Goal: Information Seeking & Learning: Learn about a topic

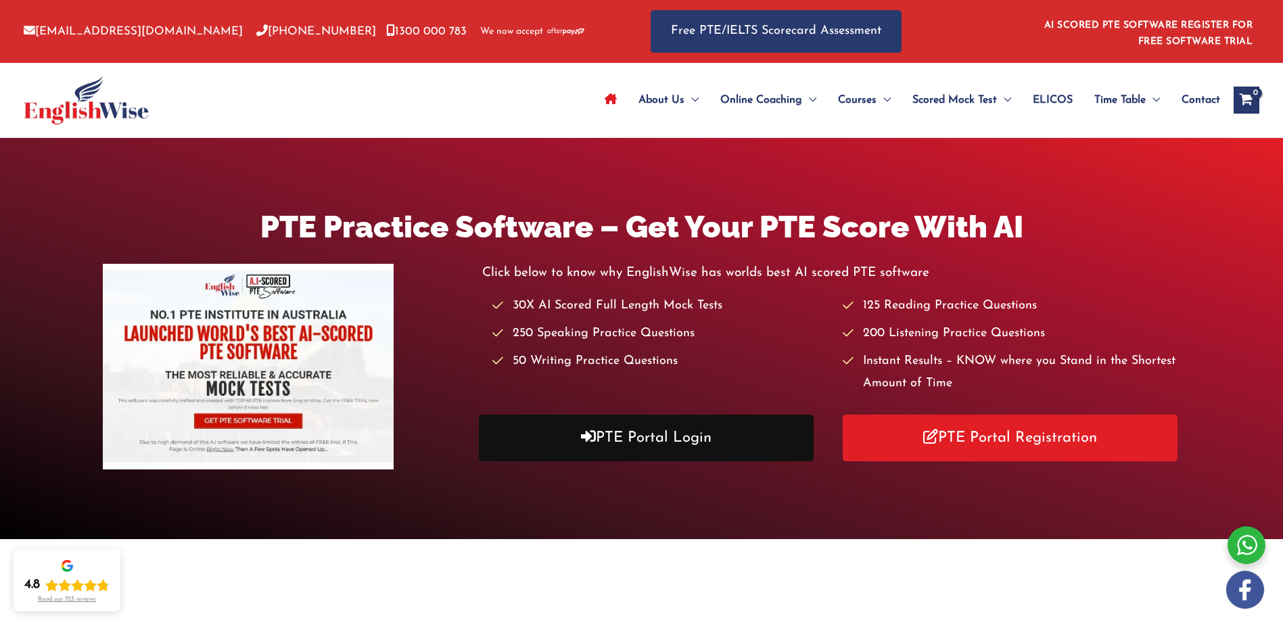
click at [617, 425] on link "PTE Portal Login" at bounding box center [646, 438] width 335 height 47
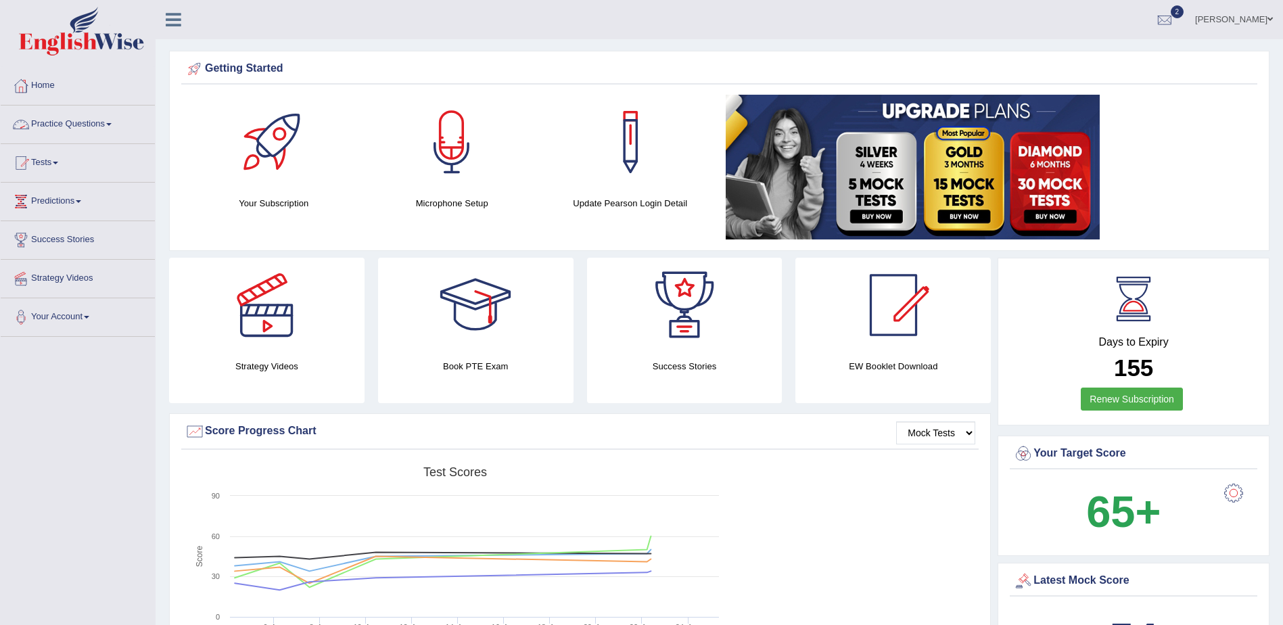
click at [112, 122] on link "Practice Questions" at bounding box center [78, 122] width 154 height 34
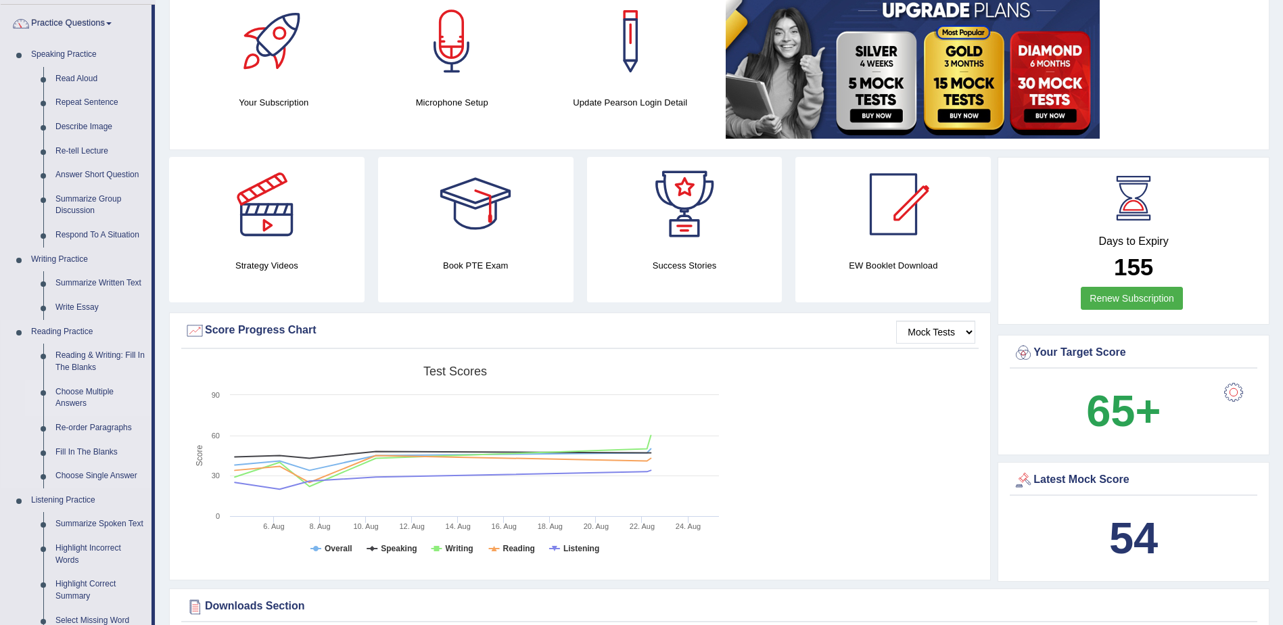
scroll to position [135, 0]
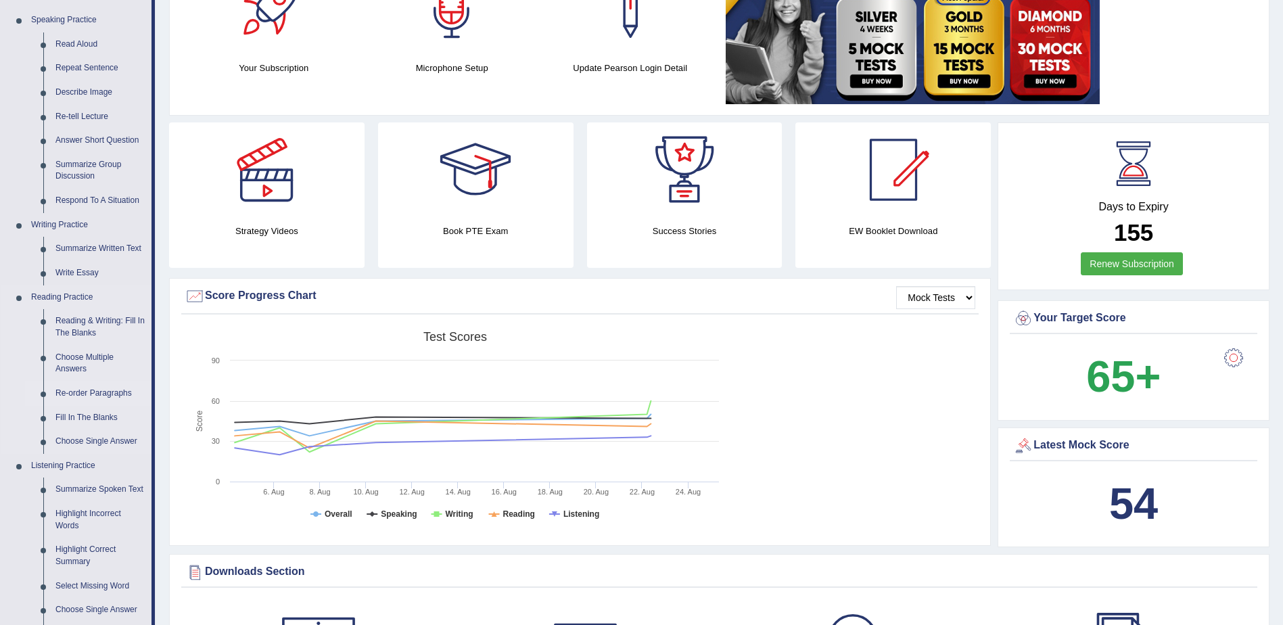
click at [85, 391] on link "Re-order Paragraphs" at bounding box center [100, 393] width 102 height 24
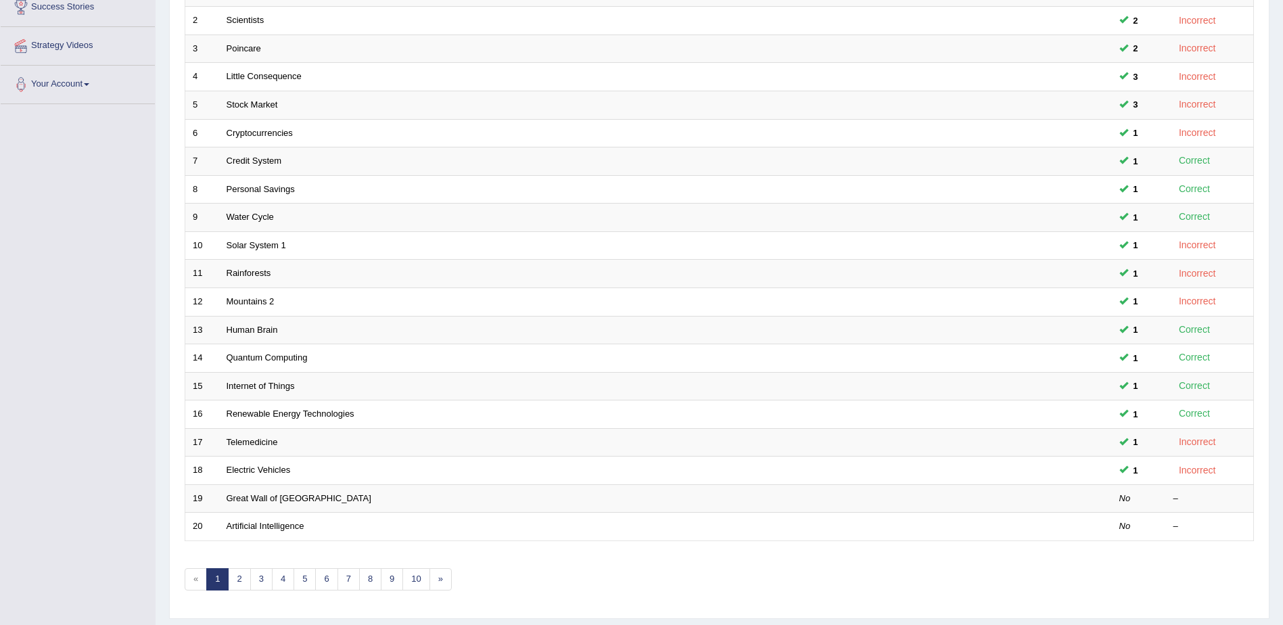
scroll to position [270, 0]
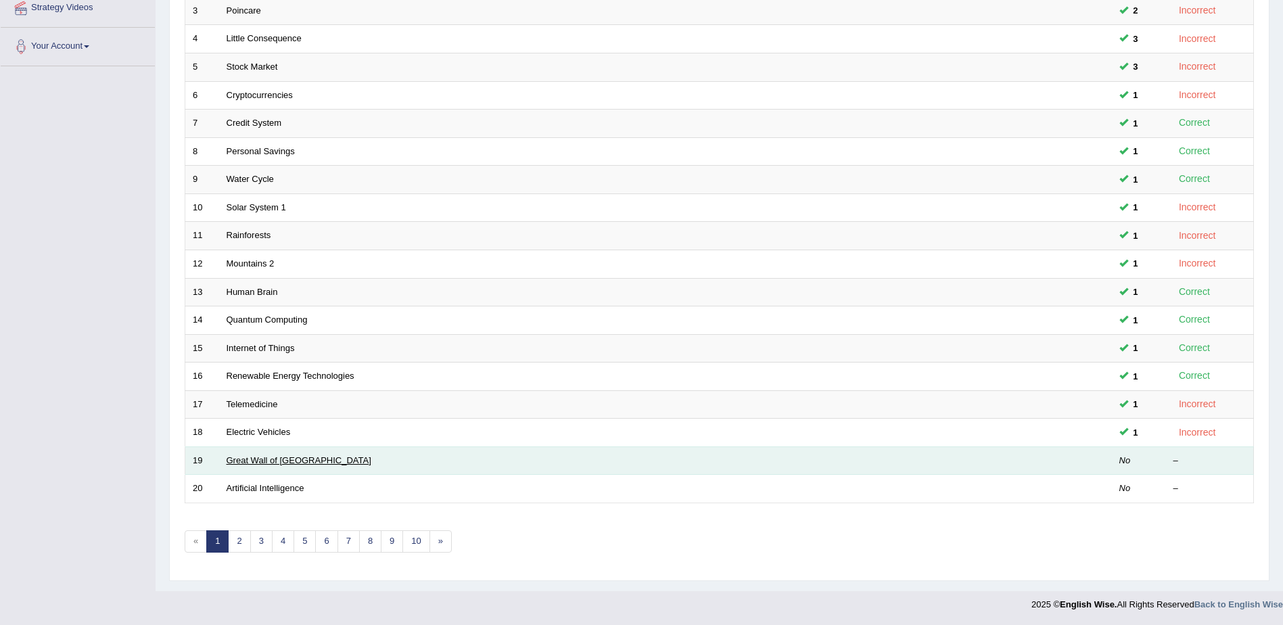
click at [261, 461] on link "Great Wall of China" at bounding box center [299, 460] width 145 height 10
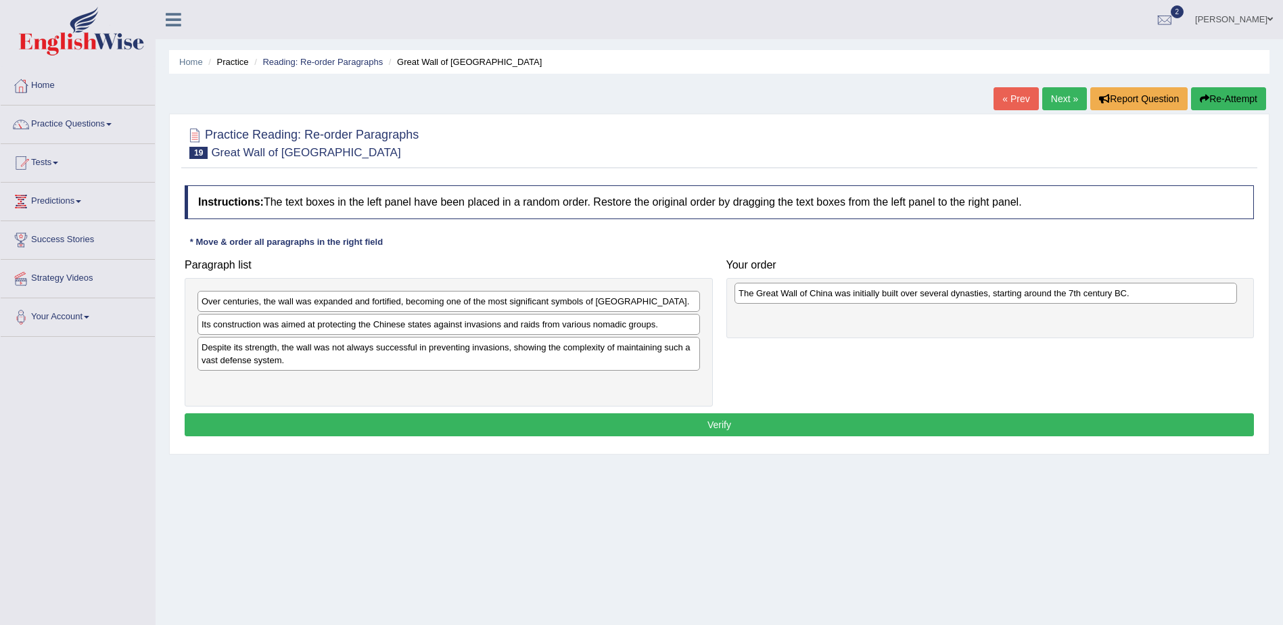
drag, startPoint x: 431, startPoint y: 299, endPoint x: 968, endPoint y: 291, distance: 537.0
click at [968, 291] on div "The Great Wall of China was initially built over several dynasties, starting ar…" at bounding box center [985, 293] width 502 height 21
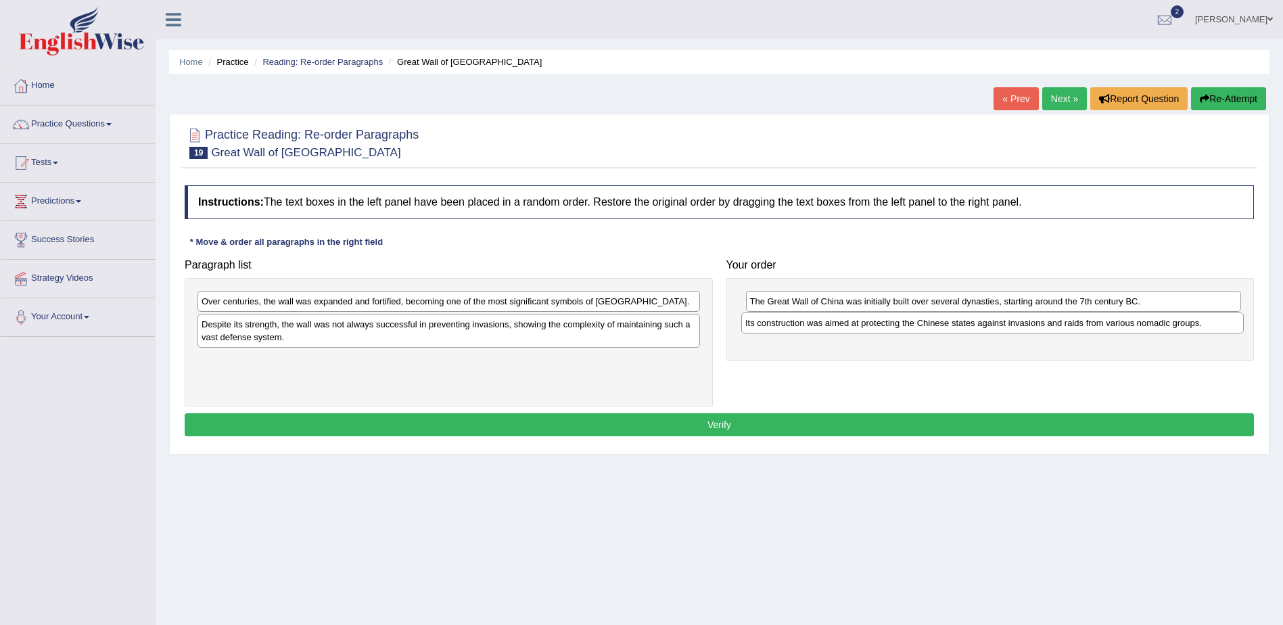
drag, startPoint x: 404, startPoint y: 328, endPoint x: 948, endPoint y: 327, distance: 544.4
click at [948, 327] on div "Its construction was aimed at protecting the Chinese states against invasions a…" at bounding box center [992, 322] width 502 height 21
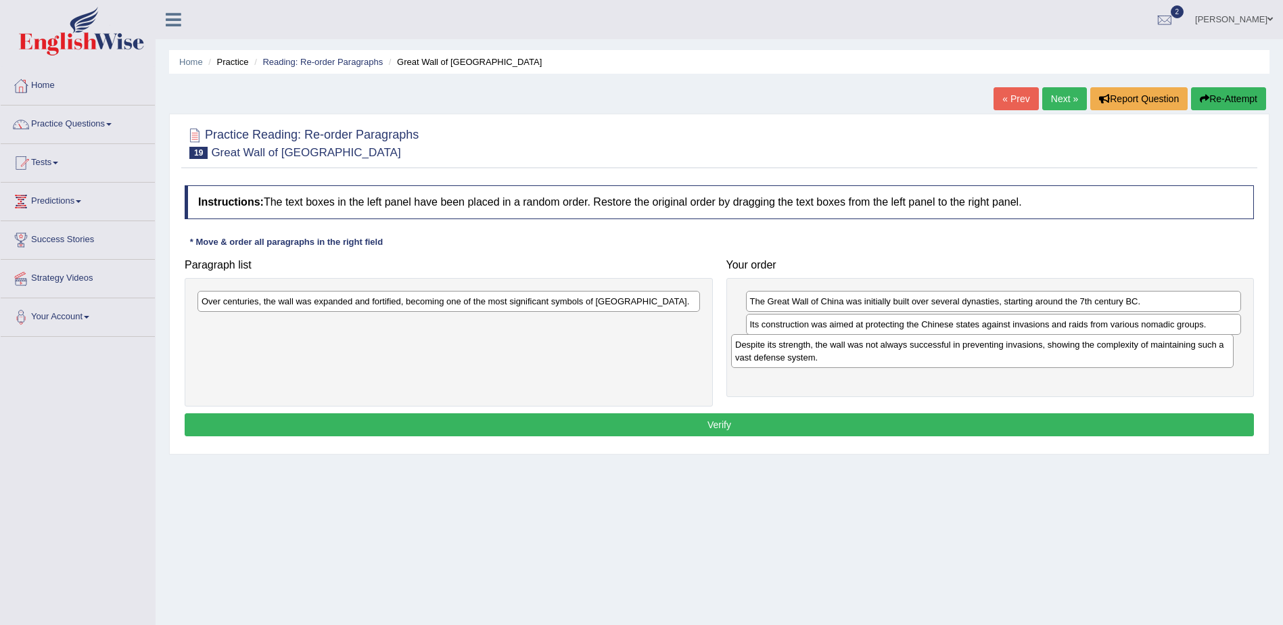
drag, startPoint x: 421, startPoint y: 326, endPoint x: 947, endPoint y: 351, distance: 526.0
click at [947, 351] on div "Despite its strength, the wall was not always successful in preventing invasion…" at bounding box center [982, 351] width 502 height 34
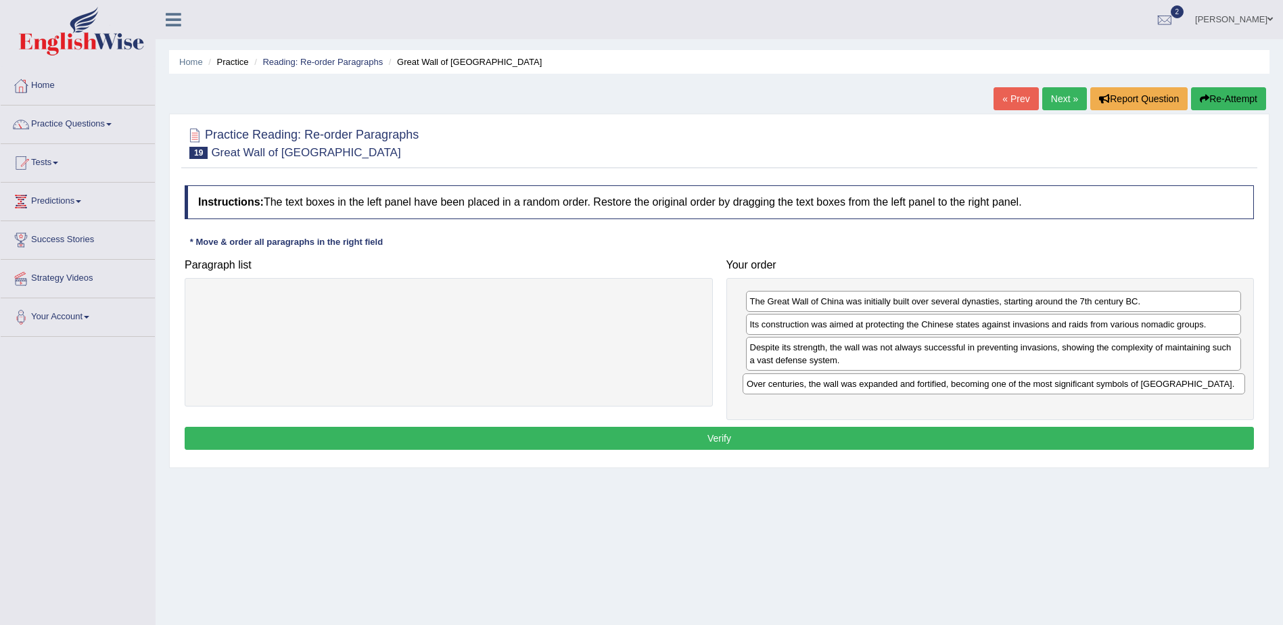
drag, startPoint x: 423, startPoint y: 307, endPoint x: 968, endPoint y: 390, distance: 551.2
click at [968, 390] on div "Over centuries, the wall was expanded and fortified, becoming one of the most s…" at bounding box center [993, 383] width 502 height 21
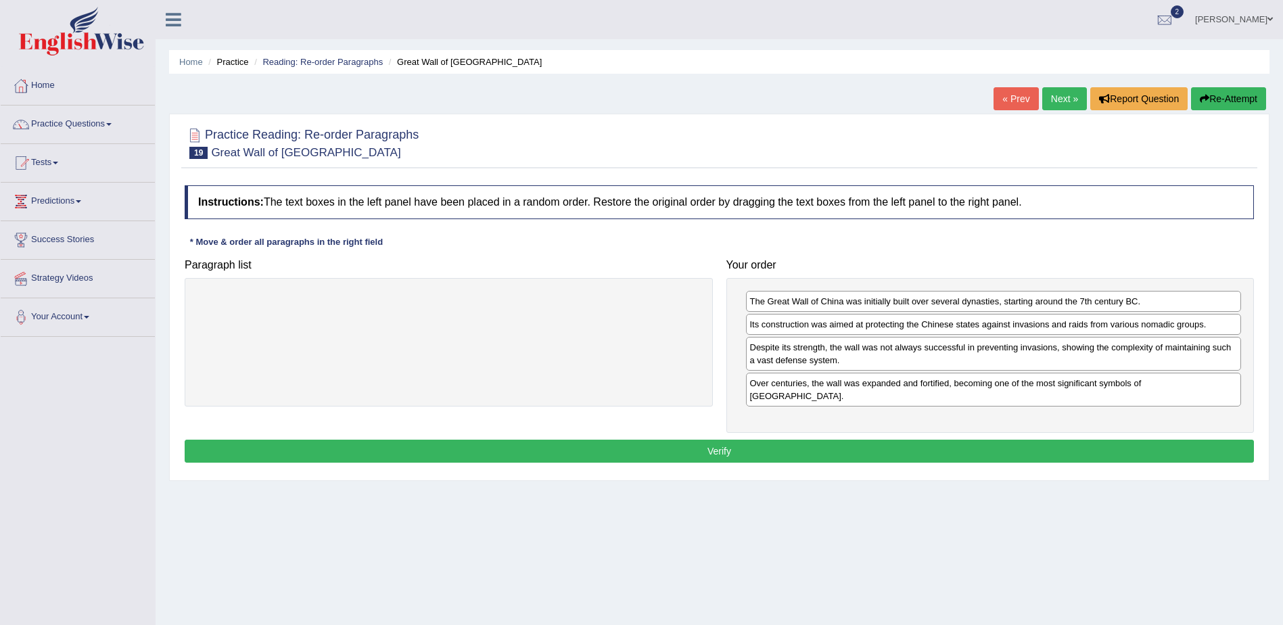
click at [722, 440] on button "Verify" at bounding box center [719, 451] width 1069 height 23
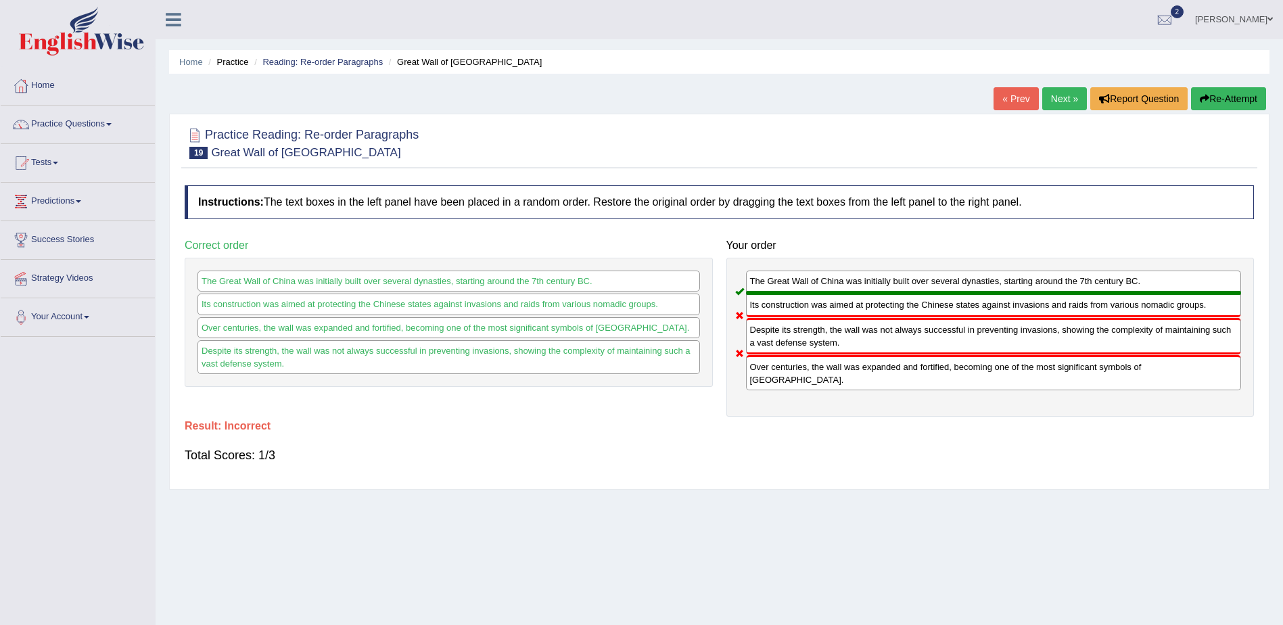
click at [1060, 100] on link "Next »" at bounding box center [1064, 98] width 45 height 23
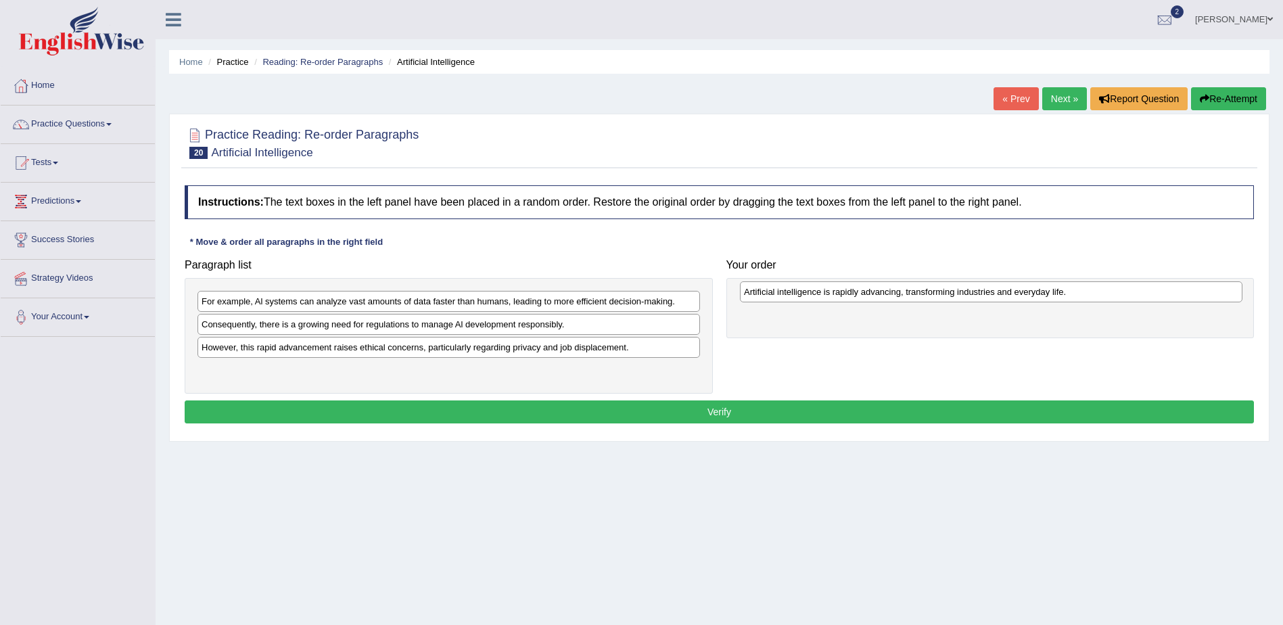
drag, startPoint x: 408, startPoint y: 350, endPoint x: 950, endPoint y: 294, distance: 545.2
click at [950, 294] on div "Artificial intelligence is rapidly advancing, transforming industries and every…" at bounding box center [991, 291] width 502 height 21
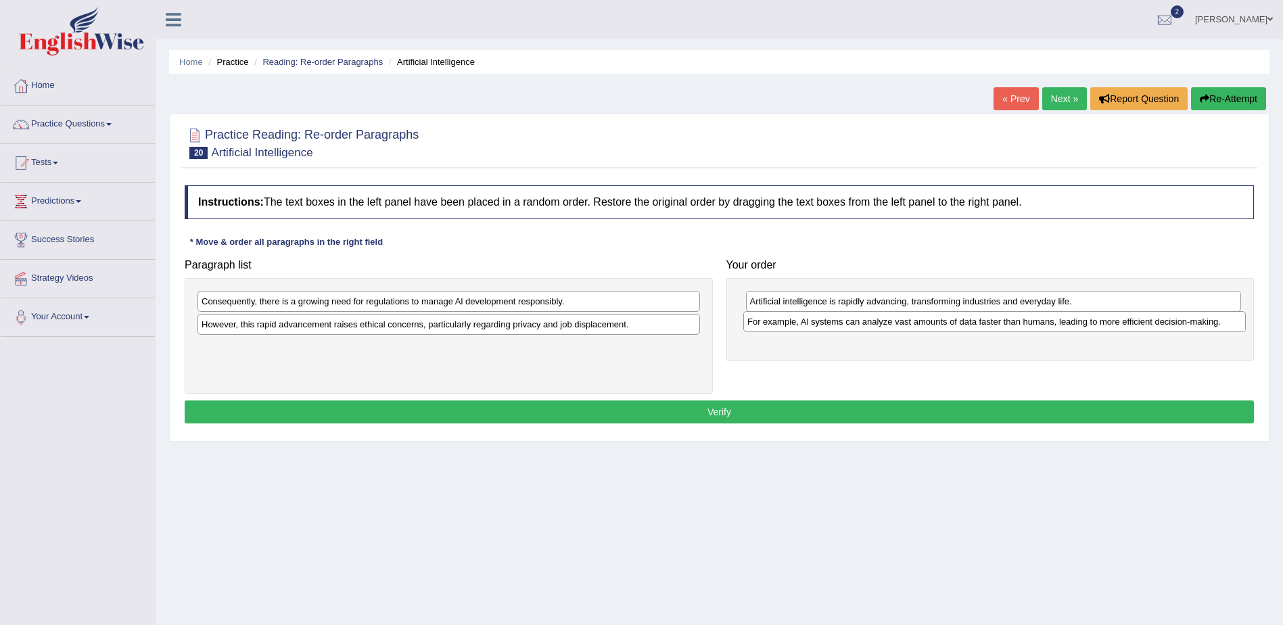
drag, startPoint x: 429, startPoint y: 298, endPoint x: 974, endPoint y: 319, distance: 546.1
click at [974, 319] on div "For example, Al systems can analyze vast amounts of data faster than humans, le…" at bounding box center [994, 321] width 502 height 21
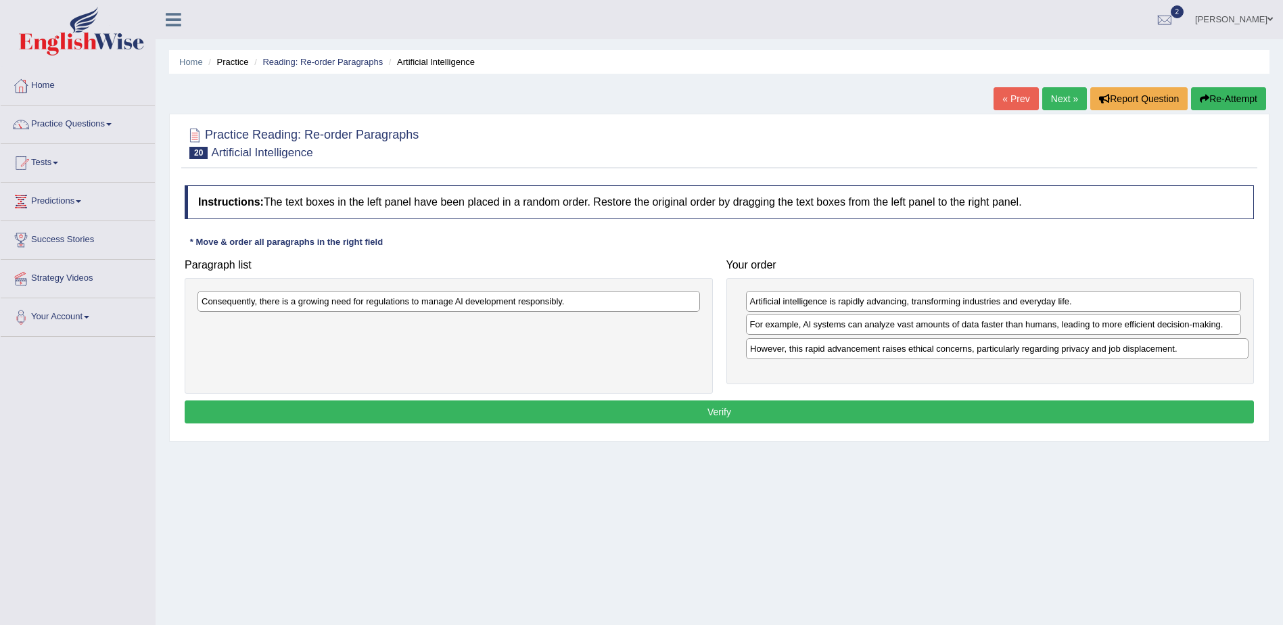
drag, startPoint x: 435, startPoint y: 329, endPoint x: 983, endPoint y: 351, distance: 548.8
click at [983, 353] on div "However, this rapid advancement raises ethical concerns, particularly regarding…" at bounding box center [997, 348] width 502 height 21
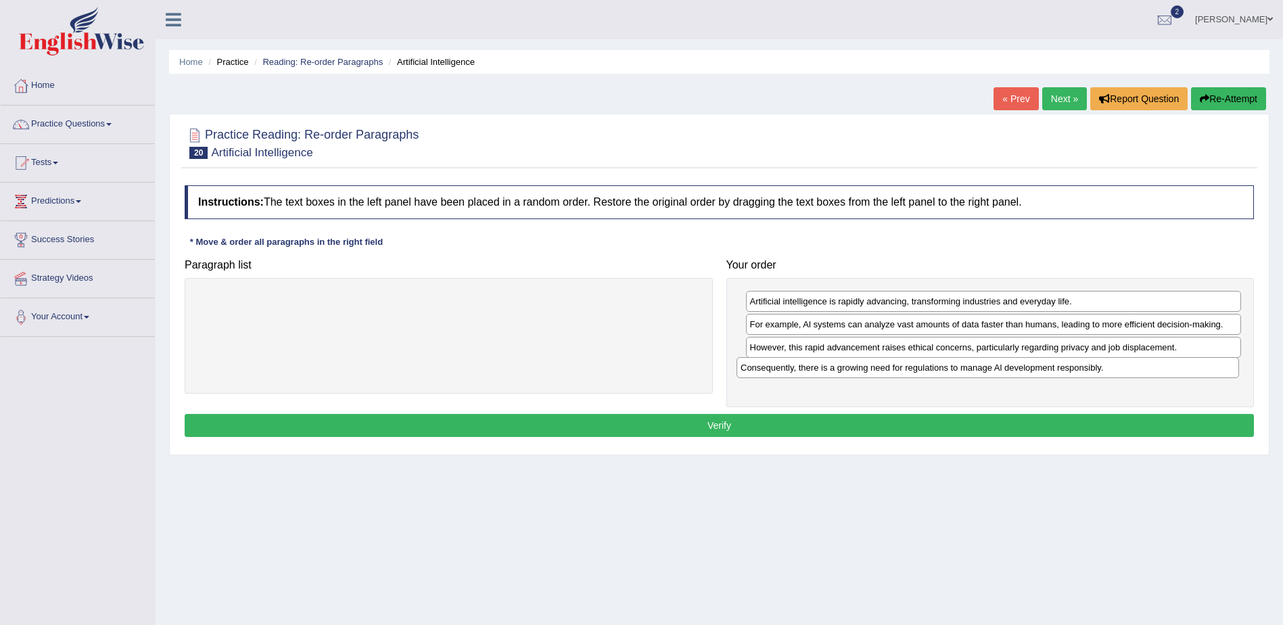
drag, startPoint x: 438, startPoint y: 301, endPoint x: 976, endPoint y: 367, distance: 543.0
click at [976, 367] on div "Consequently, there is a growing need for regulations to manage Al development …" at bounding box center [987, 367] width 502 height 21
click at [724, 426] on button "Verify" at bounding box center [719, 425] width 1069 height 23
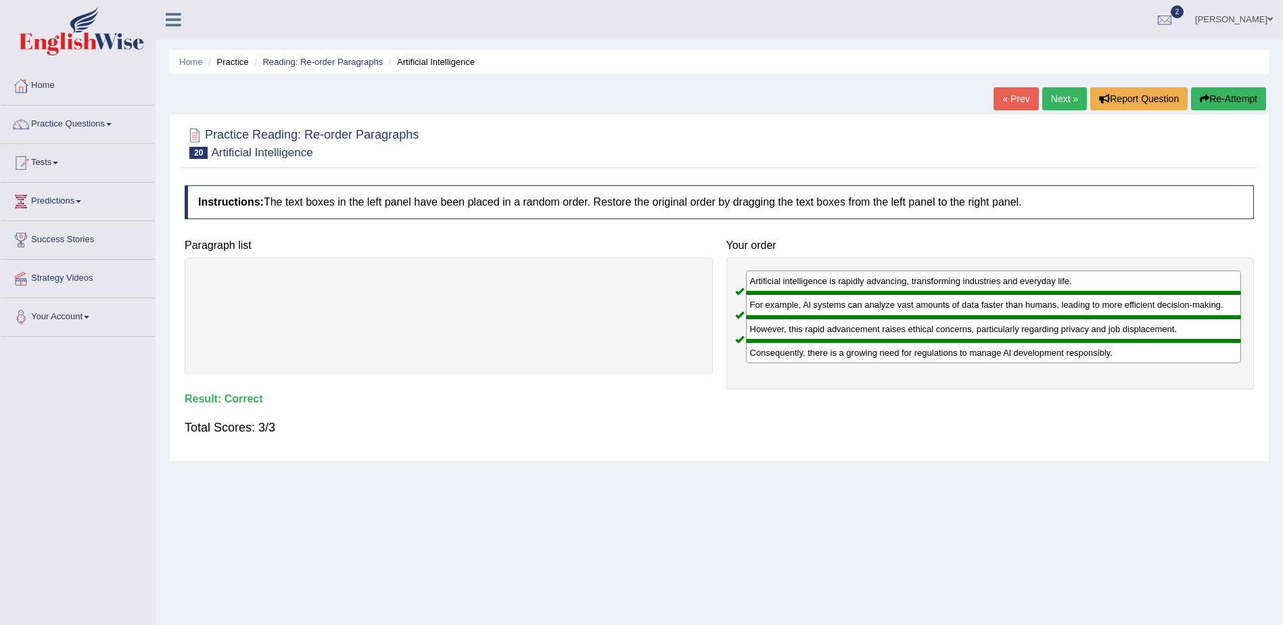
click at [1060, 101] on link "Next »" at bounding box center [1064, 98] width 45 height 23
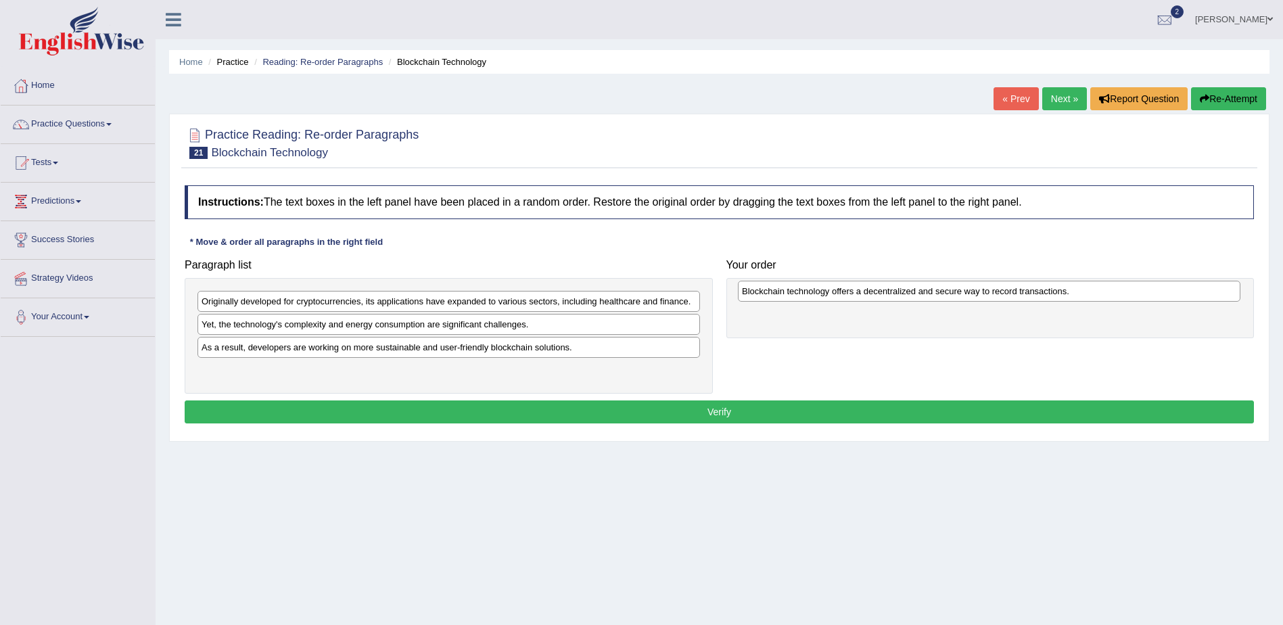
drag, startPoint x: 308, startPoint y: 304, endPoint x: 848, endPoint y: 294, distance: 540.4
click at [848, 294] on div "Blockchain technology offers a decentralized and secure way to record transacti…" at bounding box center [989, 291] width 502 height 21
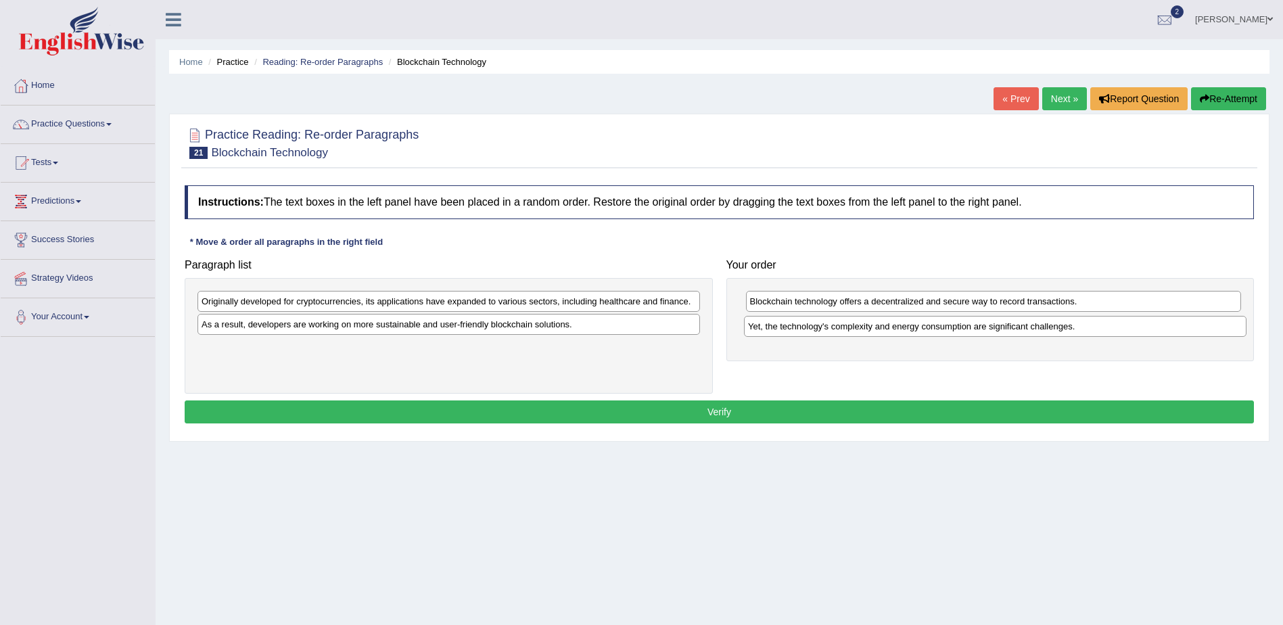
drag, startPoint x: 314, startPoint y: 327, endPoint x: 861, endPoint y: 329, distance: 546.4
click at [861, 329] on div "Yet, the technology's complexity and energy consumption are significant challen…" at bounding box center [995, 326] width 502 height 21
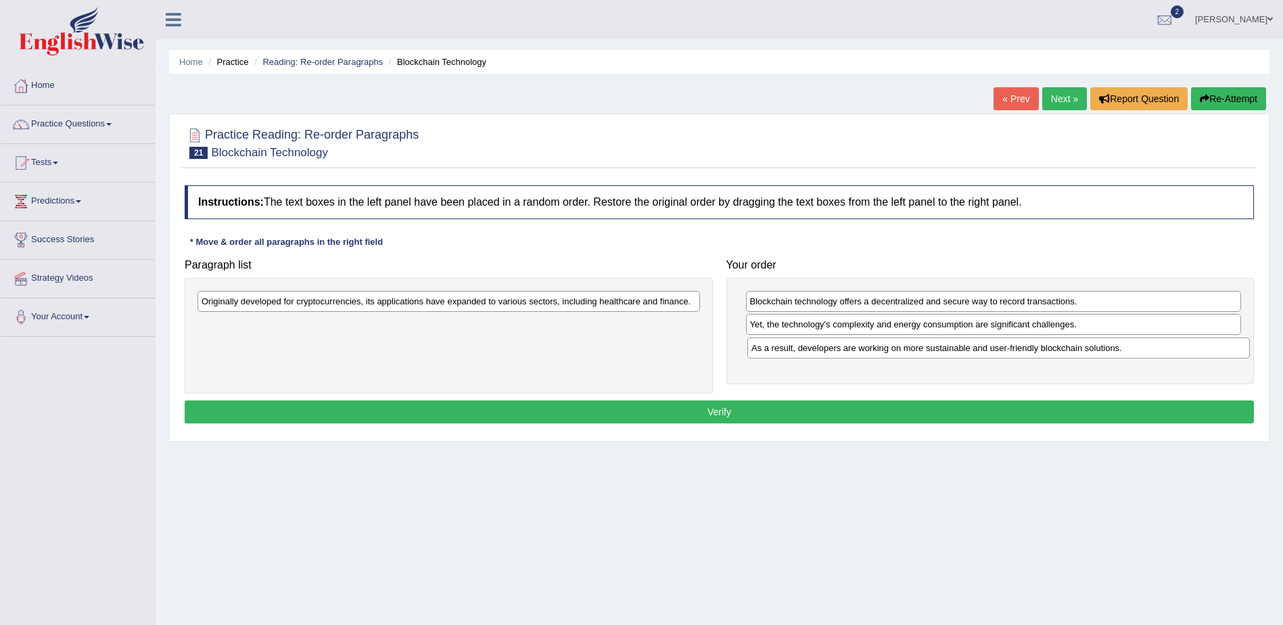
drag, startPoint x: 348, startPoint y: 323, endPoint x: 898, endPoint y: 347, distance: 550.3
click at [898, 347] on div "As a result, developers are working on more sustainable and user-friendly block…" at bounding box center [998, 347] width 502 height 21
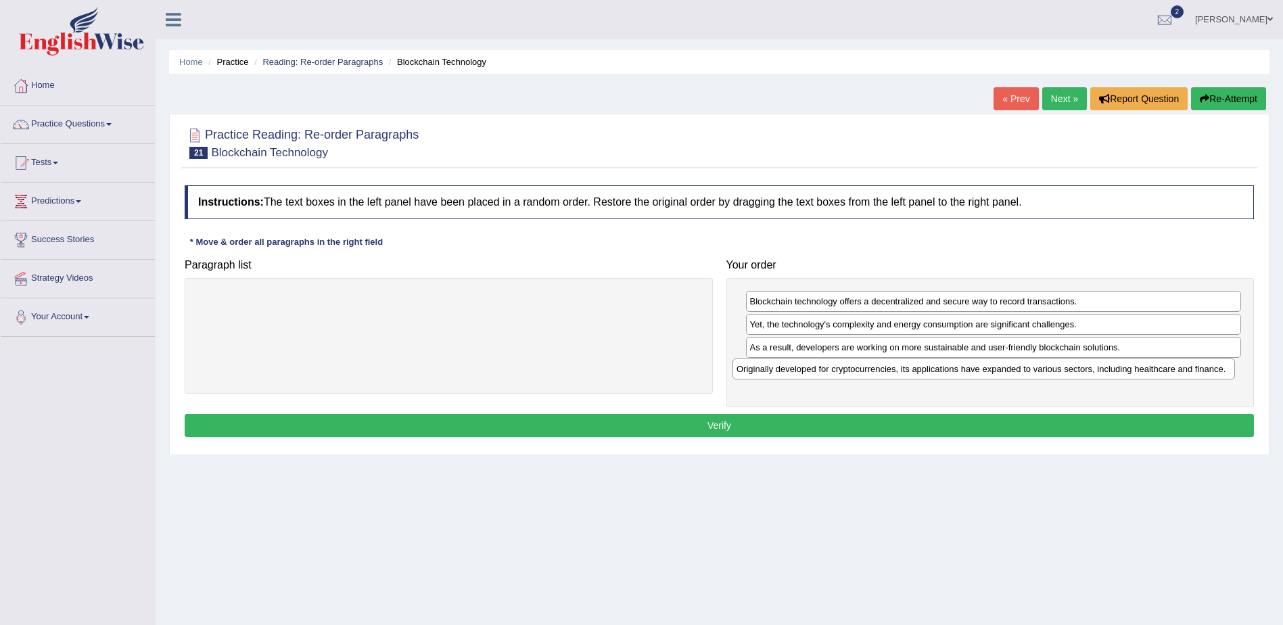
drag, startPoint x: 404, startPoint y: 304, endPoint x: 939, endPoint y: 372, distance: 539.1
click at [939, 372] on div "Originally developed for cryptocurrencies, its applications have expanded to va…" at bounding box center [983, 368] width 502 height 21
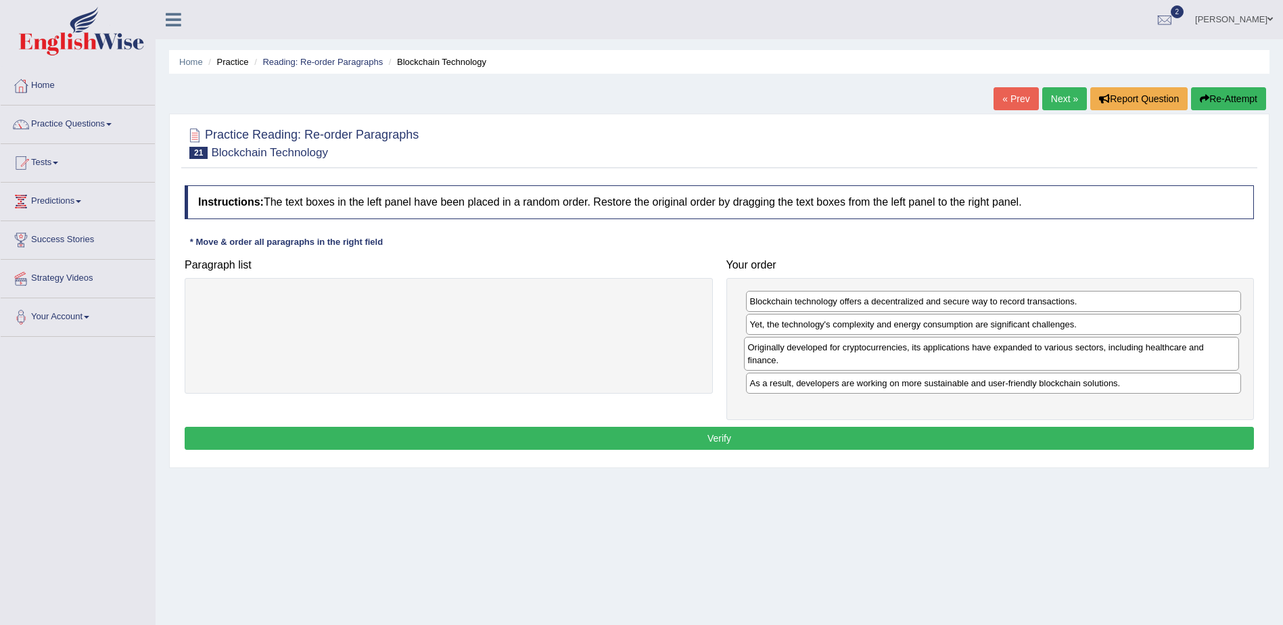
drag, startPoint x: 820, startPoint y: 385, endPoint x: 818, endPoint y: 362, distance: 23.1
click at [818, 362] on div "Originally developed for cryptocurrencies, its applications have expanded to va…" at bounding box center [992, 354] width 496 height 34
click at [723, 438] on button "Verify" at bounding box center [719, 438] width 1069 height 23
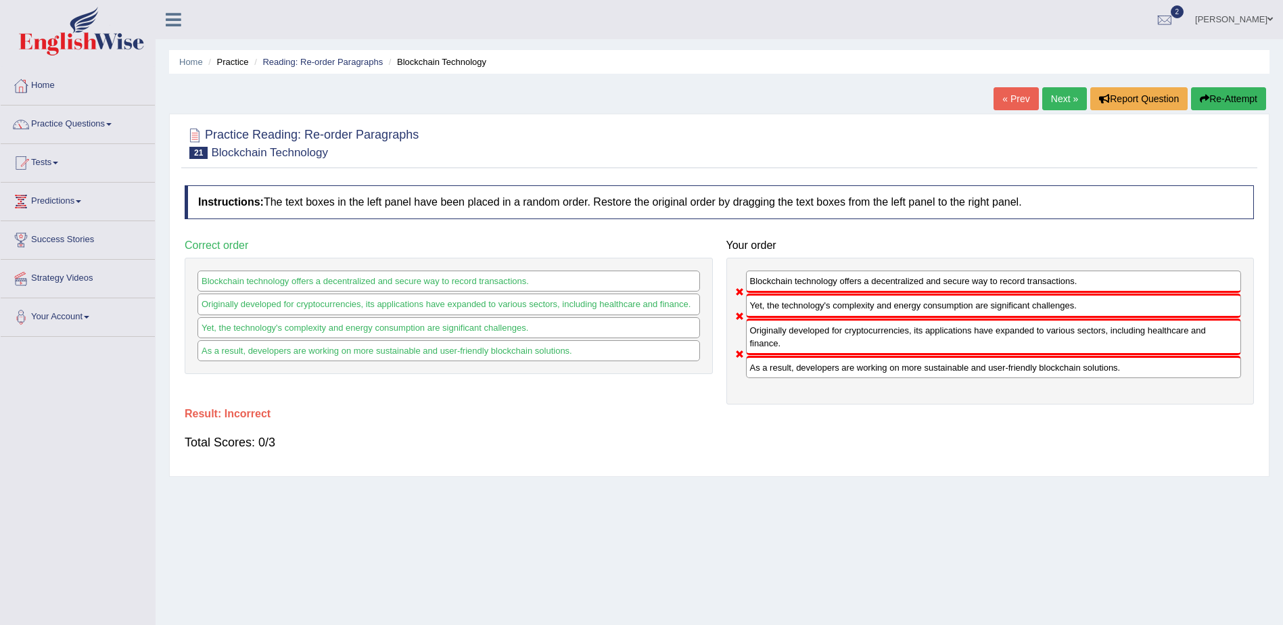
click at [1065, 103] on link "Next »" at bounding box center [1064, 98] width 45 height 23
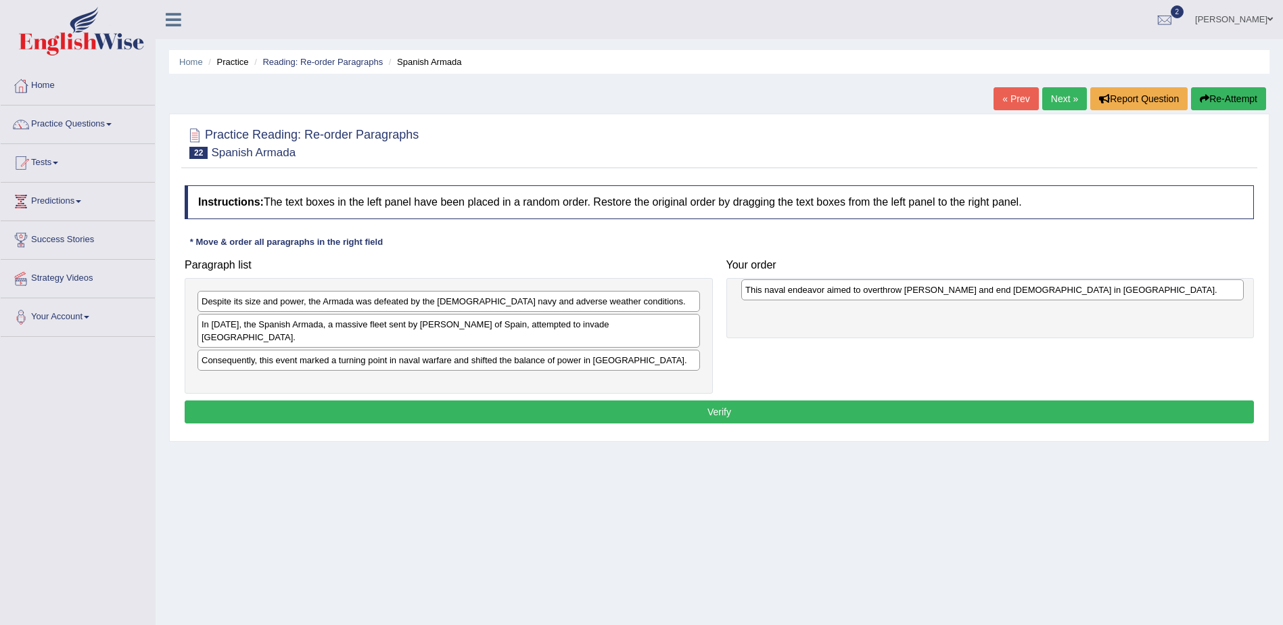
drag, startPoint x: 375, startPoint y: 329, endPoint x: 917, endPoint y: 294, distance: 543.4
click at [917, 294] on div "This naval endeavor aimed to overthrow Queen Elizabeth I and end Protestantism …" at bounding box center [992, 289] width 502 height 21
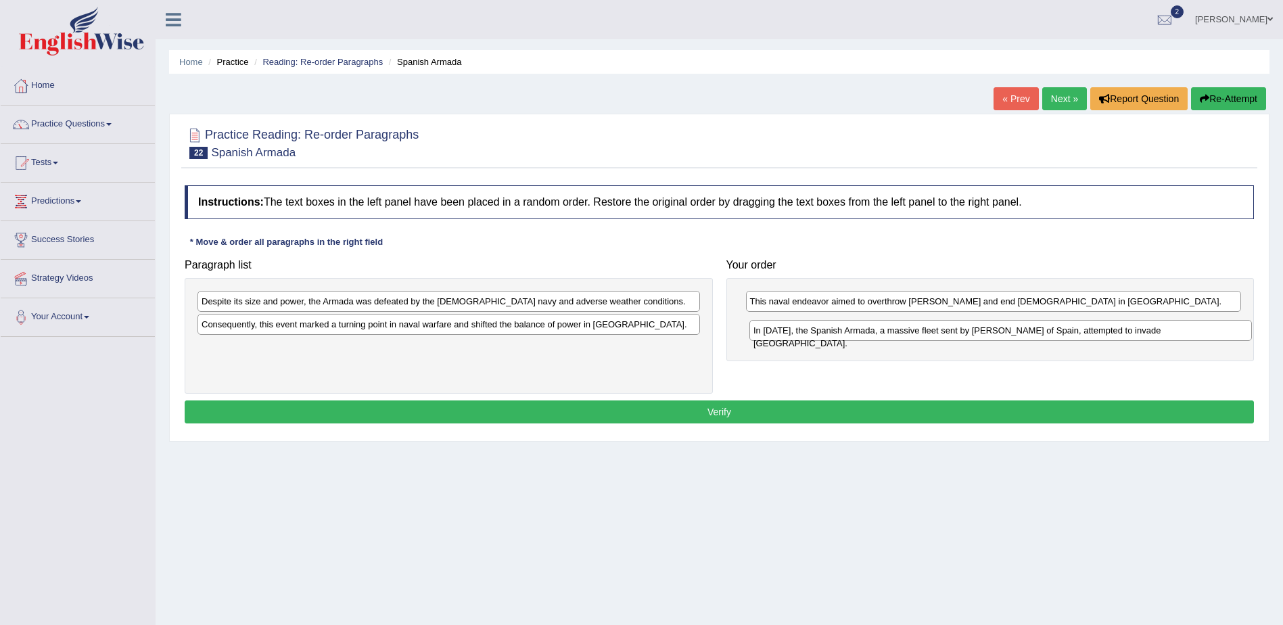
drag, startPoint x: 387, startPoint y: 329, endPoint x: 939, endPoint y: 335, distance: 551.8
click at [939, 335] on div "In 1588, the Spanish Armada, a massive fleet sent by King Philip II of Spain, a…" at bounding box center [1000, 330] width 502 height 21
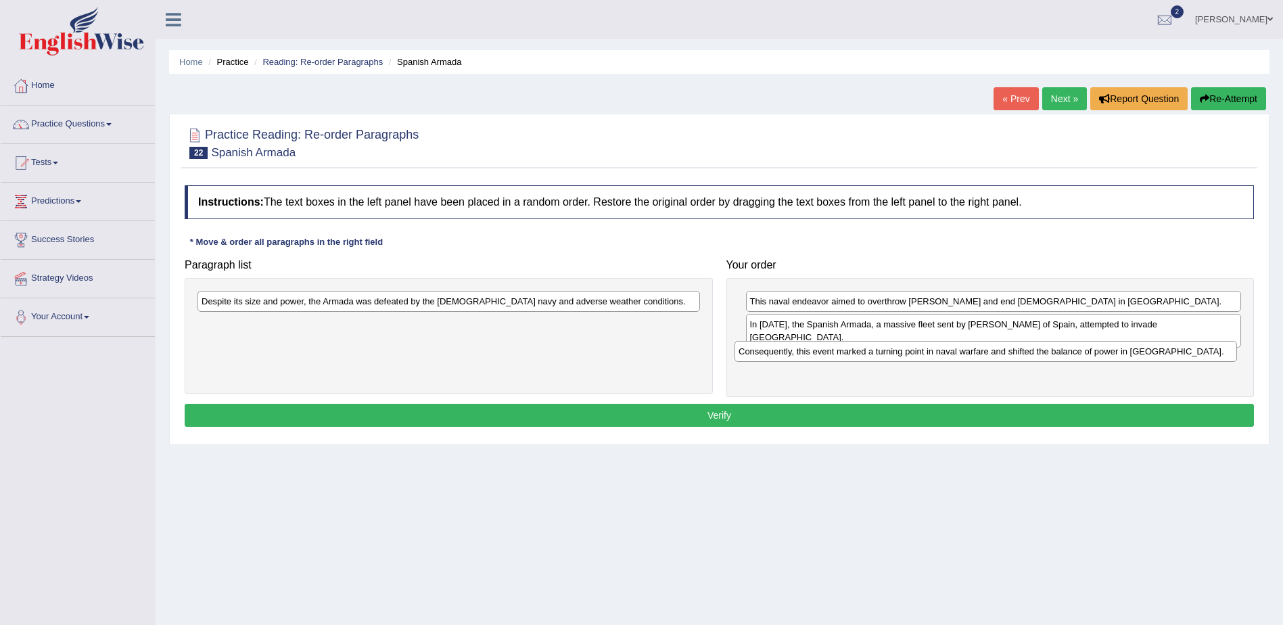
drag, startPoint x: 368, startPoint y: 325, endPoint x: 905, endPoint y: 352, distance: 537.6
click at [905, 352] on div "Consequently, this event marked a turning point in naval warfare and shifted th…" at bounding box center [985, 351] width 502 height 21
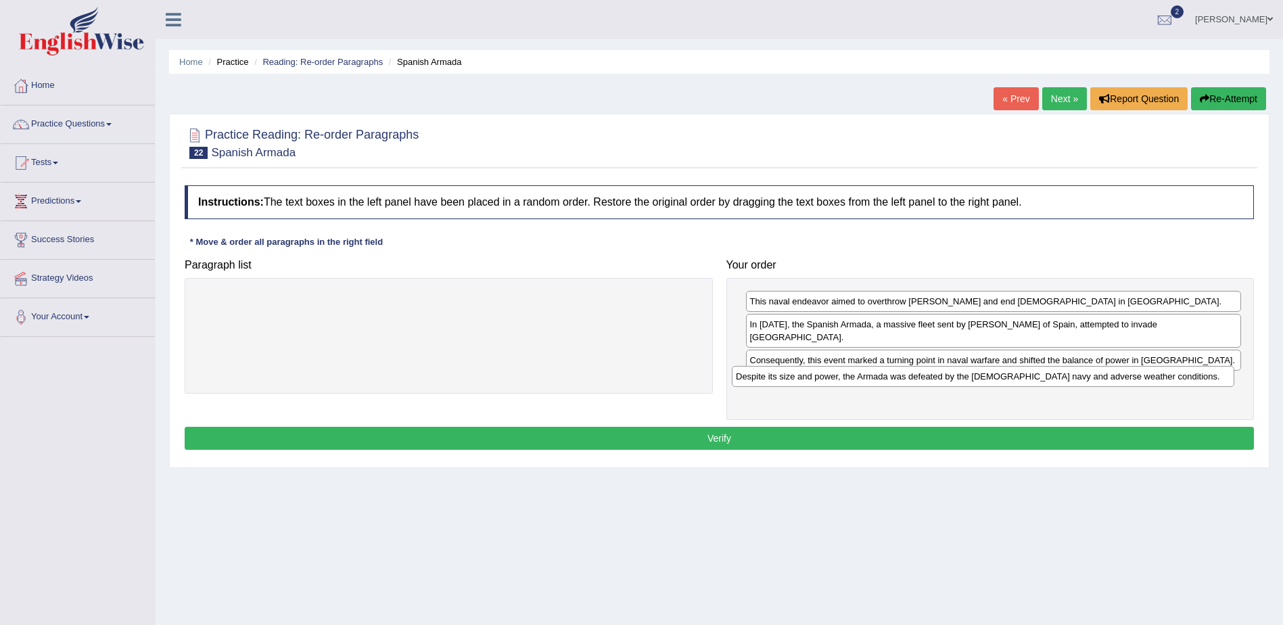
drag, startPoint x: 435, startPoint y: 306, endPoint x: 974, endPoint y: 379, distance: 543.9
click at [974, 379] on div "Despite its size and power, the Armada was defeated by the English navy and adv…" at bounding box center [983, 376] width 502 height 21
click at [709, 427] on button "Verify" at bounding box center [719, 438] width 1069 height 23
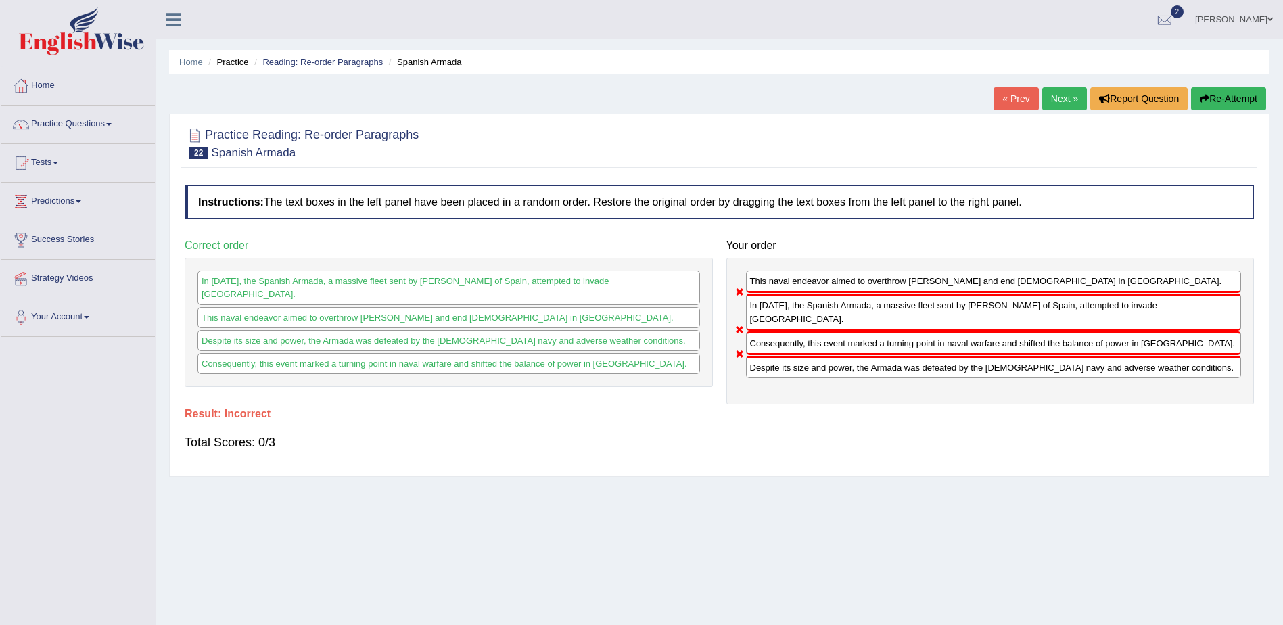
click at [1062, 96] on link "Next »" at bounding box center [1064, 98] width 45 height 23
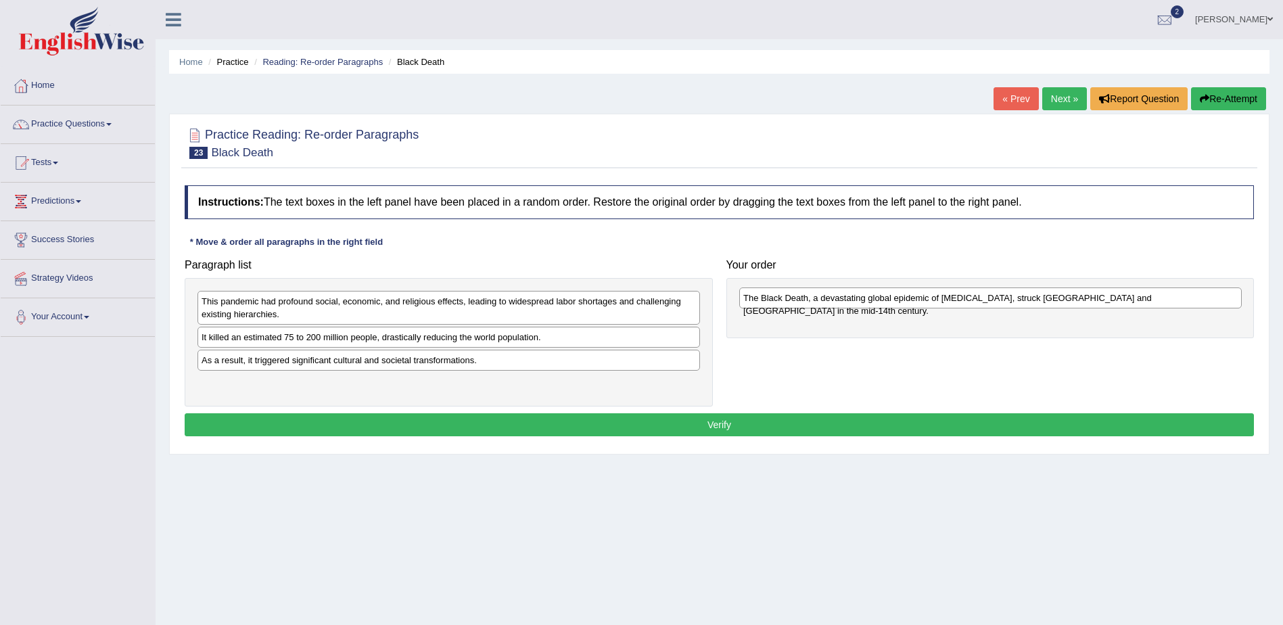
drag, startPoint x: 302, startPoint y: 361, endPoint x: 828, endPoint y: 302, distance: 529.5
click at [828, 302] on div "The Black Death, a devastating global epidemic of [MEDICAL_DATA], struck [GEOGR…" at bounding box center [990, 297] width 502 height 21
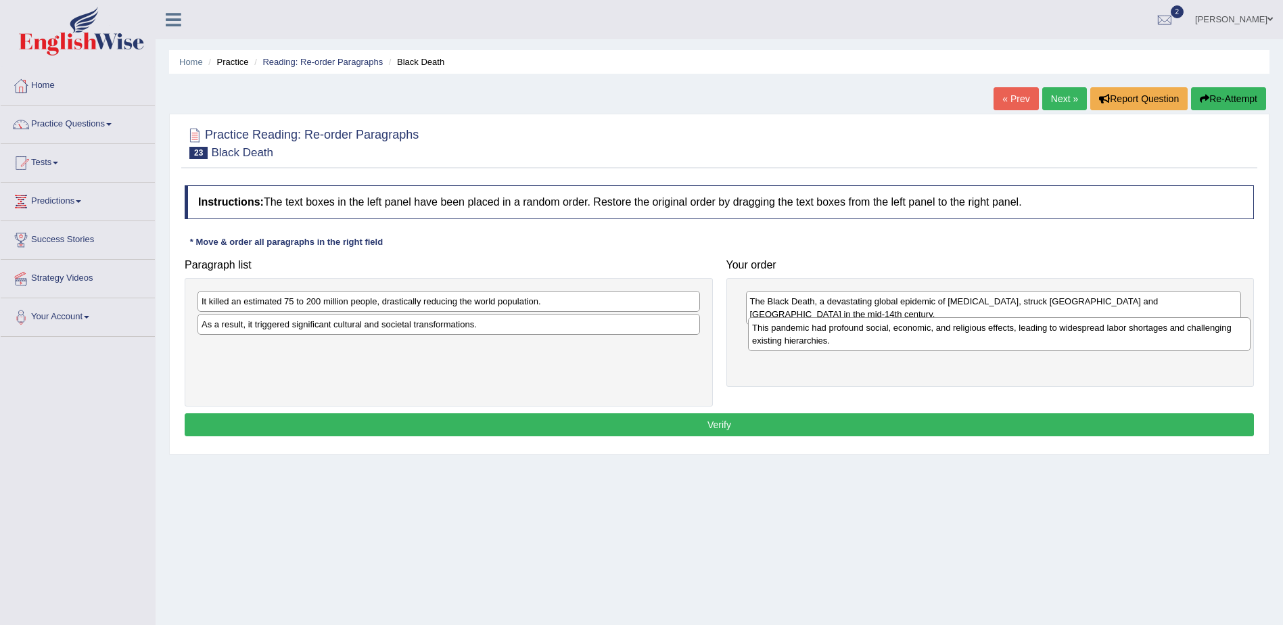
drag, startPoint x: 368, startPoint y: 302, endPoint x: 912, endPoint y: 327, distance: 544.9
click at [912, 328] on div "This pandemic had profound social, economic, and religious effects, leading to …" at bounding box center [999, 334] width 502 height 34
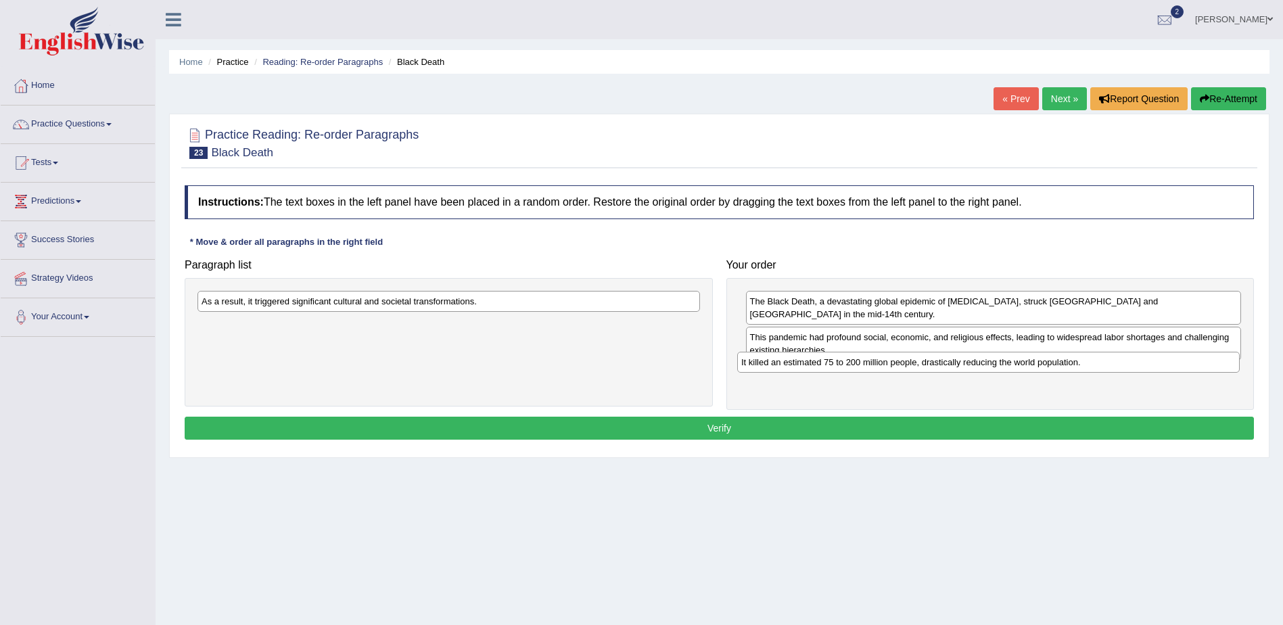
drag, startPoint x: 325, startPoint y: 300, endPoint x: 865, endPoint y: 360, distance: 543.0
click at [865, 360] on div "It killed an estimated 75 to 200 million people, drastically reducing the world…" at bounding box center [988, 362] width 502 height 21
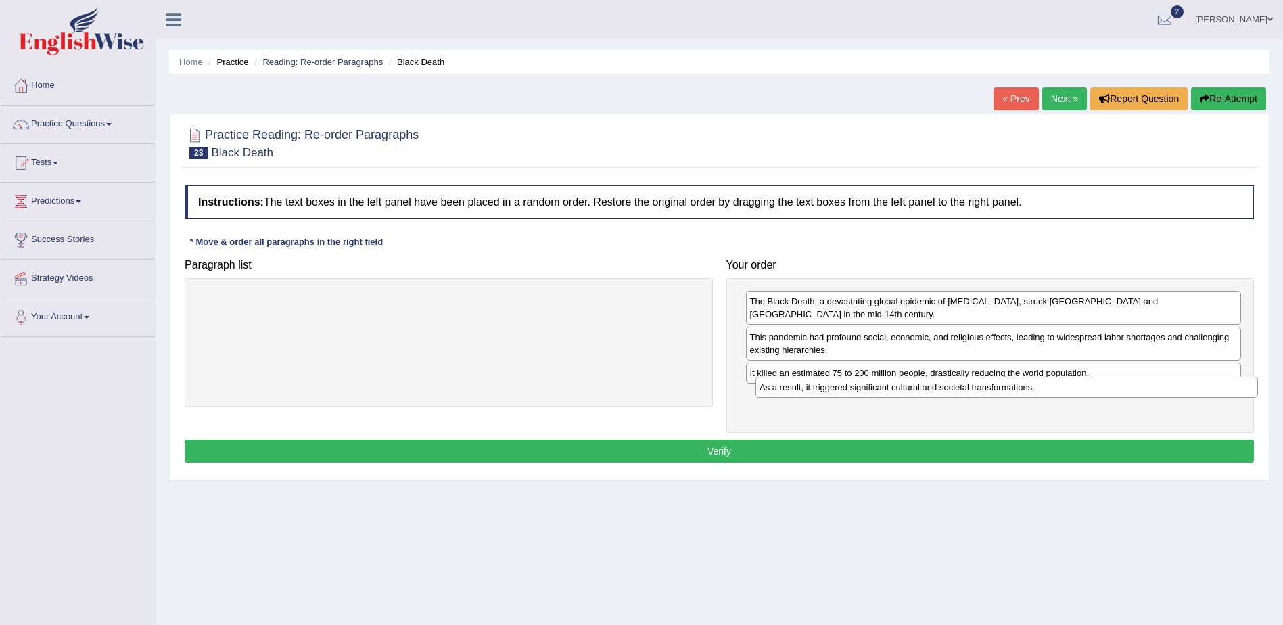
drag, startPoint x: 372, startPoint y: 302, endPoint x: 930, endPoint y: 388, distance: 564.5
click at [930, 388] on div "As a result, it triggered significant cultural and societal transformations." at bounding box center [1006, 387] width 502 height 21
click at [724, 440] on button "Verify" at bounding box center [719, 451] width 1069 height 23
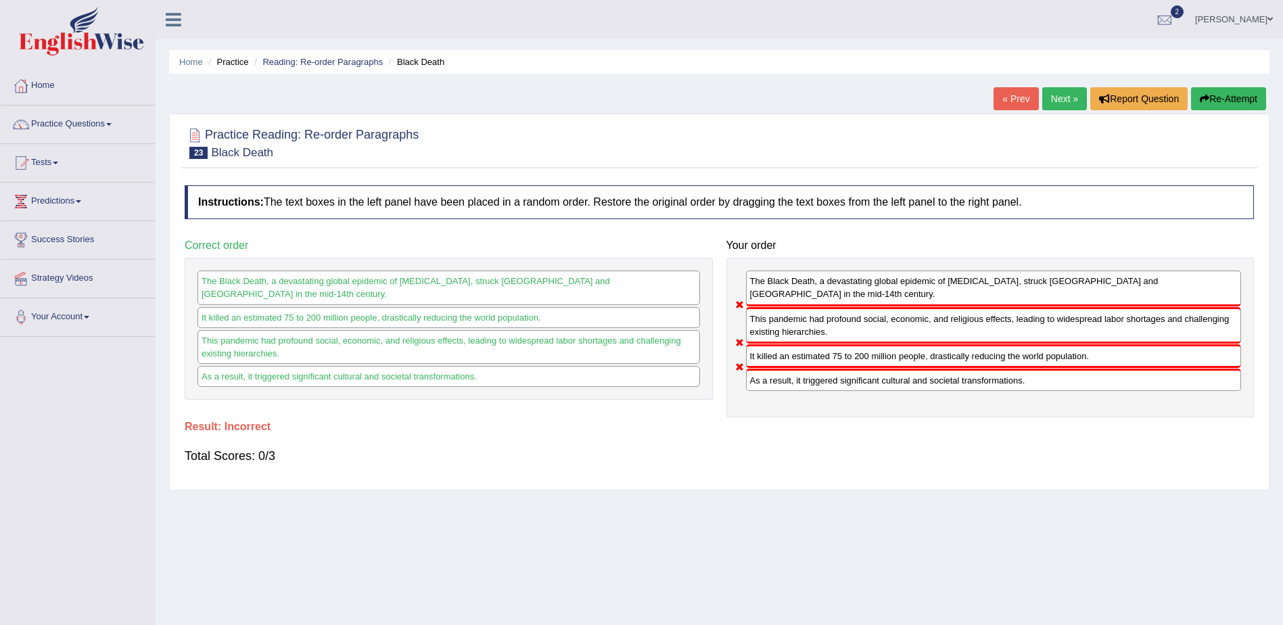
click at [1064, 101] on link "Next »" at bounding box center [1064, 98] width 45 height 23
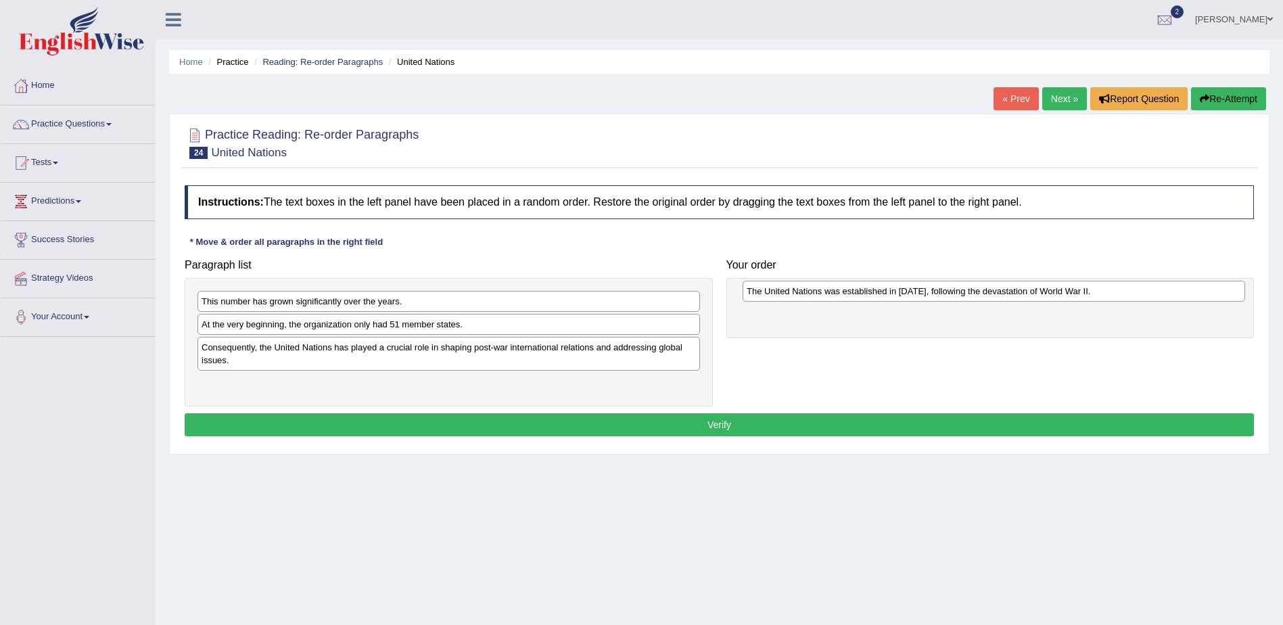
drag, startPoint x: 307, startPoint y: 330, endPoint x: 845, endPoint y: 295, distance: 539.4
click at [845, 295] on div "The United Nations was established in [DATE], following the devastation of Worl…" at bounding box center [993, 291] width 502 height 21
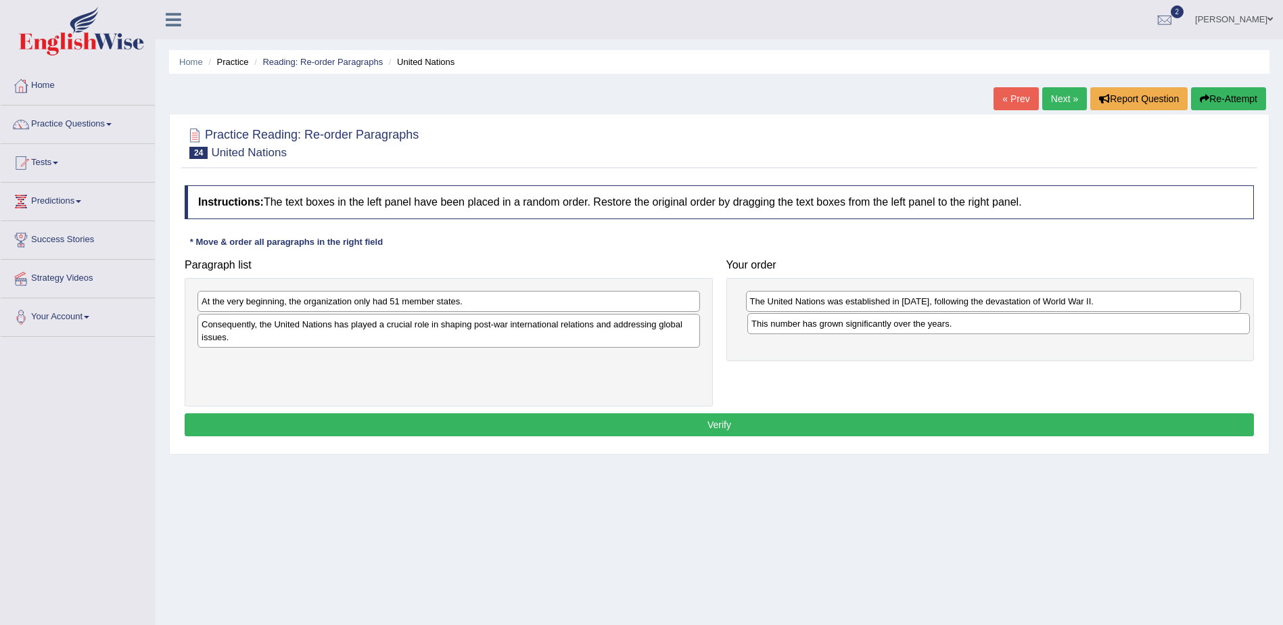
drag, startPoint x: 377, startPoint y: 297, endPoint x: 914, endPoint y: 323, distance: 537.5
click at [914, 323] on div "This number has grown significantly over the years." at bounding box center [998, 323] width 502 height 21
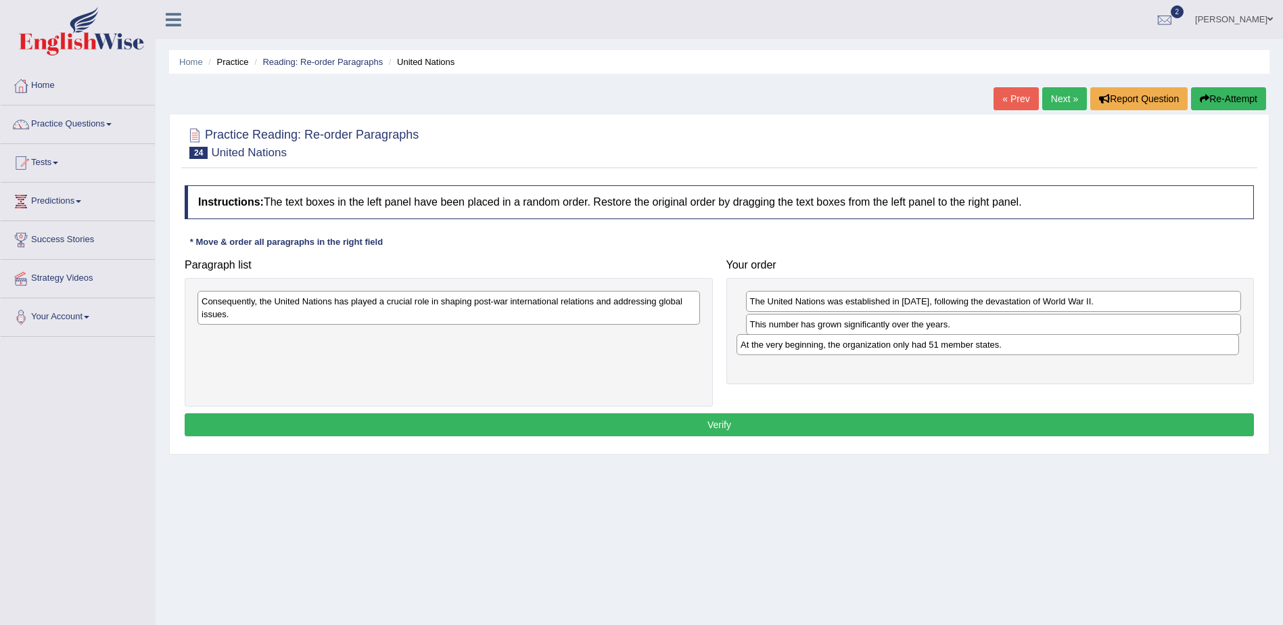
drag, startPoint x: 403, startPoint y: 304, endPoint x: 942, endPoint y: 347, distance: 540.7
click at [942, 347] on div "At the very beginning, the organization only had 51 member states." at bounding box center [987, 344] width 502 height 21
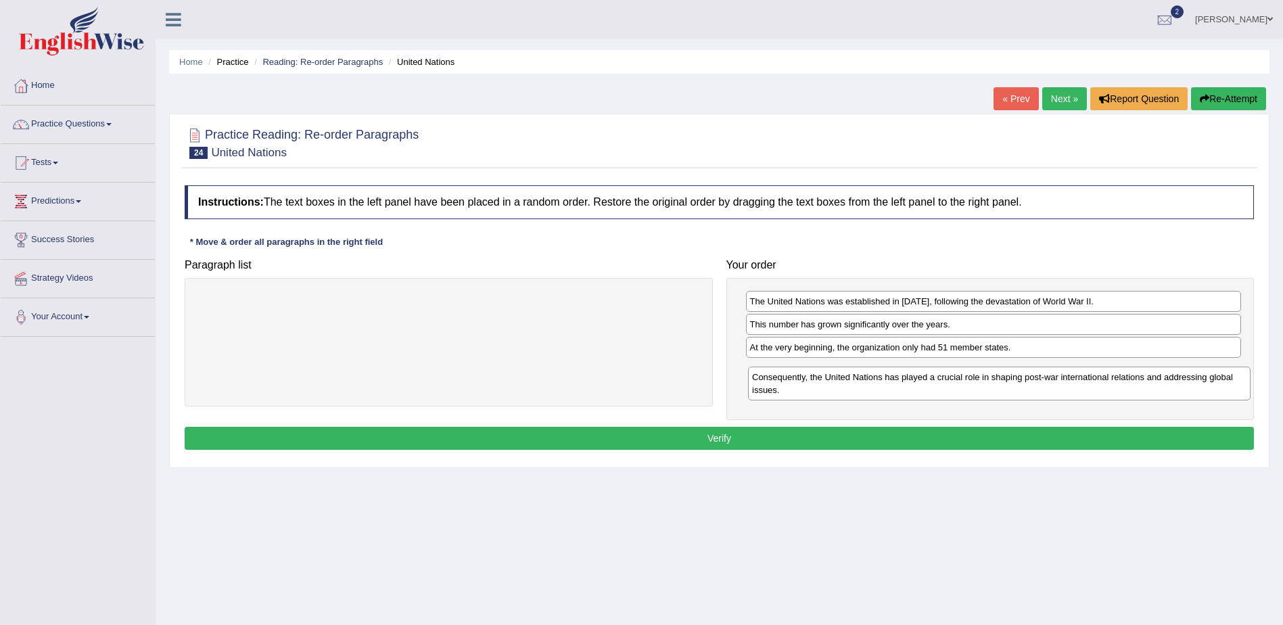
drag, startPoint x: 435, startPoint y: 310, endPoint x: 985, endPoint y: 386, distance: 555.6
click at [985, 386] on div "Consequently, the United Nations has played a crucial role in shaping post-war …" at bounding box center [999, 384] width 502 height 34
click at [718, 441] on button "Verify" at bounding box center [719, 438] width 1069 height 23
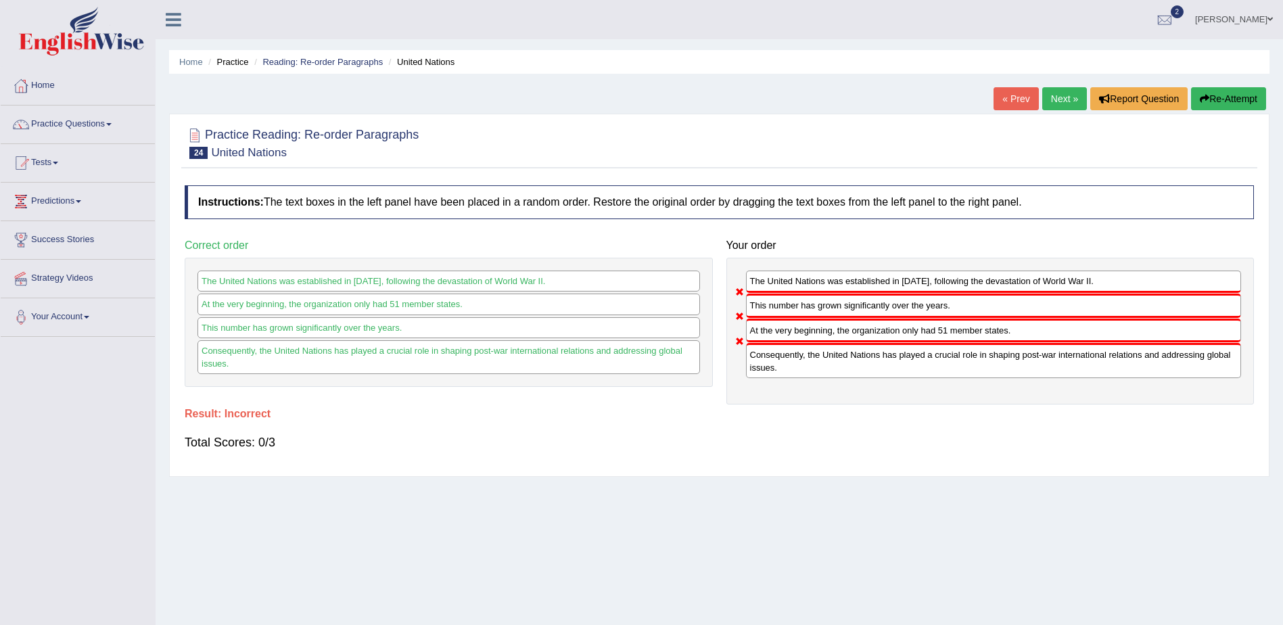
click at [1051, 98] on link "Next »" at bounding box center [1064, 98] width 45 height 23
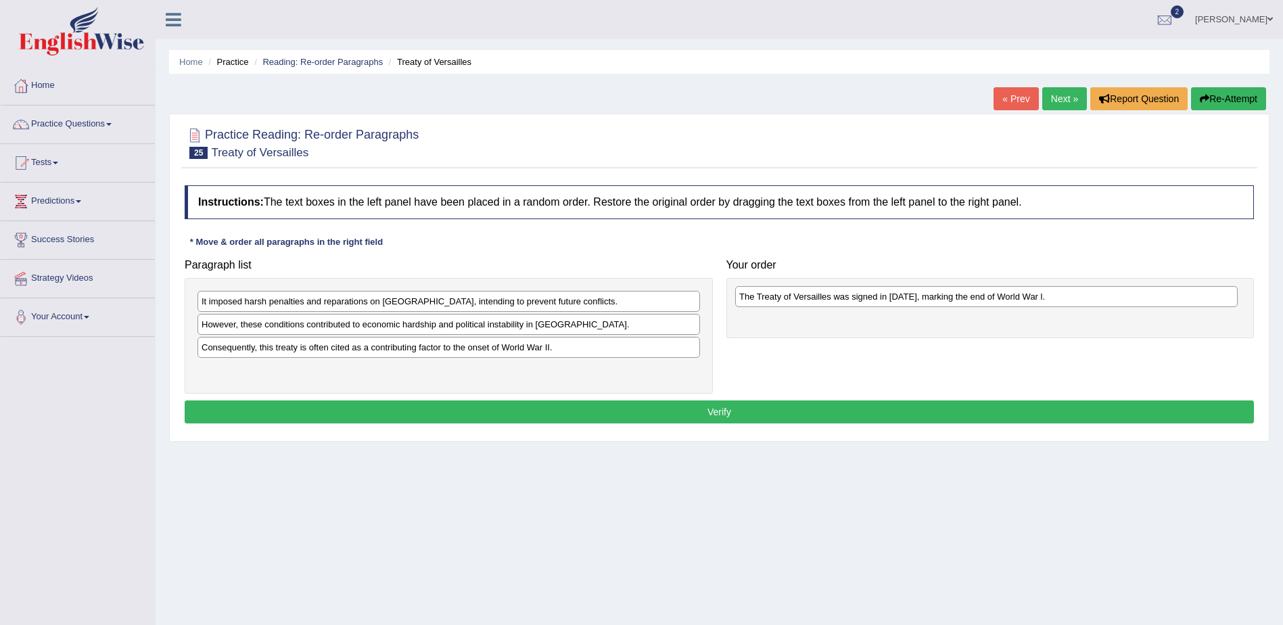
drag, startPoint x: 375, startPoint y: 327, endPoint x: 913, endPoint y: 299, distance: 538.3
click at [913, 299] on div "The Treaty of Versailles was signed in 1919, marking the end of World War l." at bounding box center [986, 296] width 502 height 21
click at [467, 302] on div "It imposed harsh penalties and reparations on Germany, intending to prevent fut…" at bounding box center [454, 300] width 502 height 21
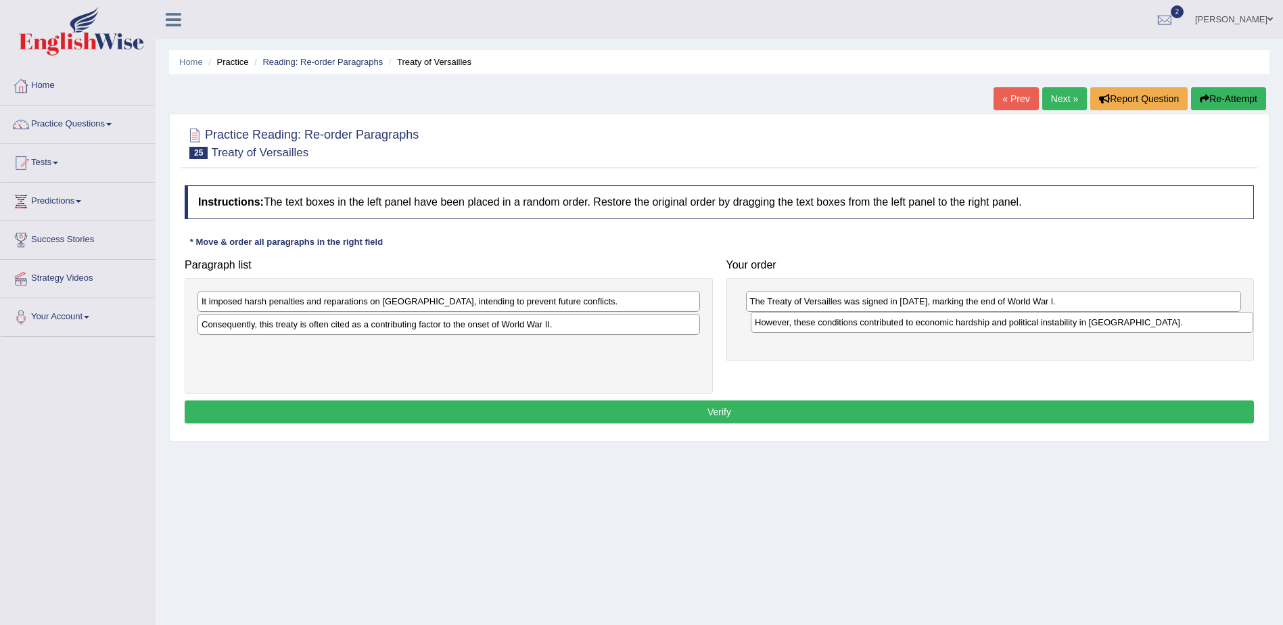
drag, startPoint x: 300, startPoint y: 323, endPoint x: 853, endPoint y: 321, distance: 553.2
click at [853, 321] on div "However, these conditions contributed to economic hardship and political instab…" at bounding box center [1002, 322] width 502 height 21
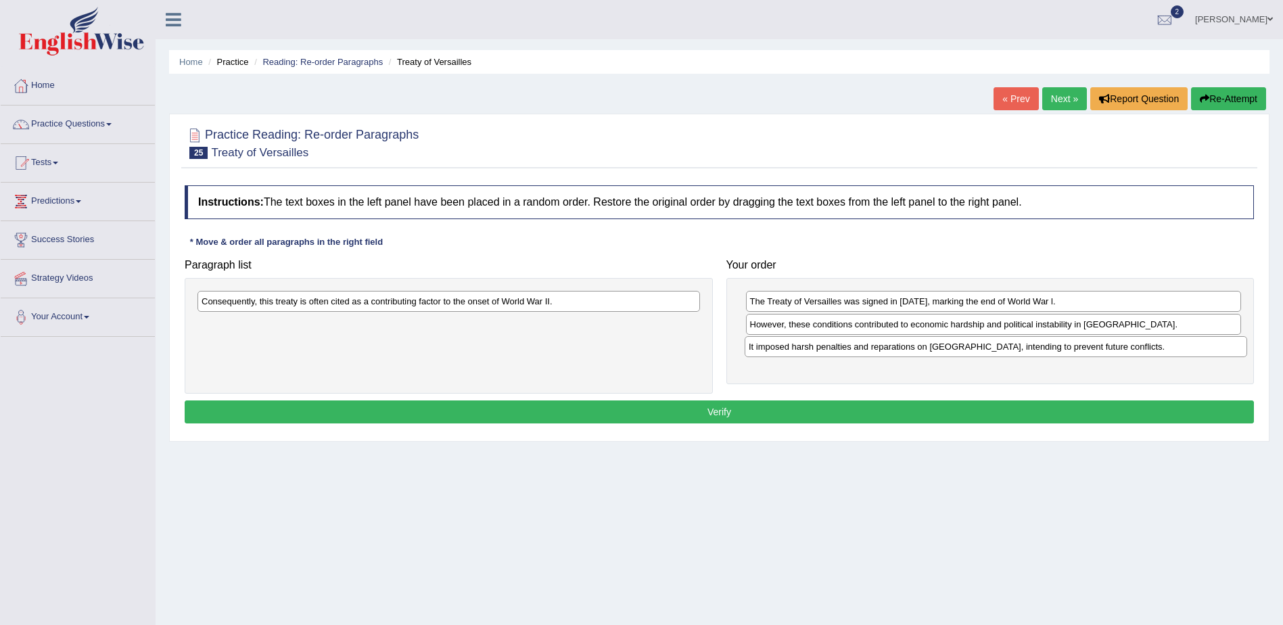
drag, startPoint x: 421, startPoint y: 304, endPoint x: 968, endPoint y: 349, distance: 548.9
click at [968, 349] on div "It imposed harsh penalties and reparations on Germany, intending to prevent fut…" at bounding box center [996, 346] width 502 height 21
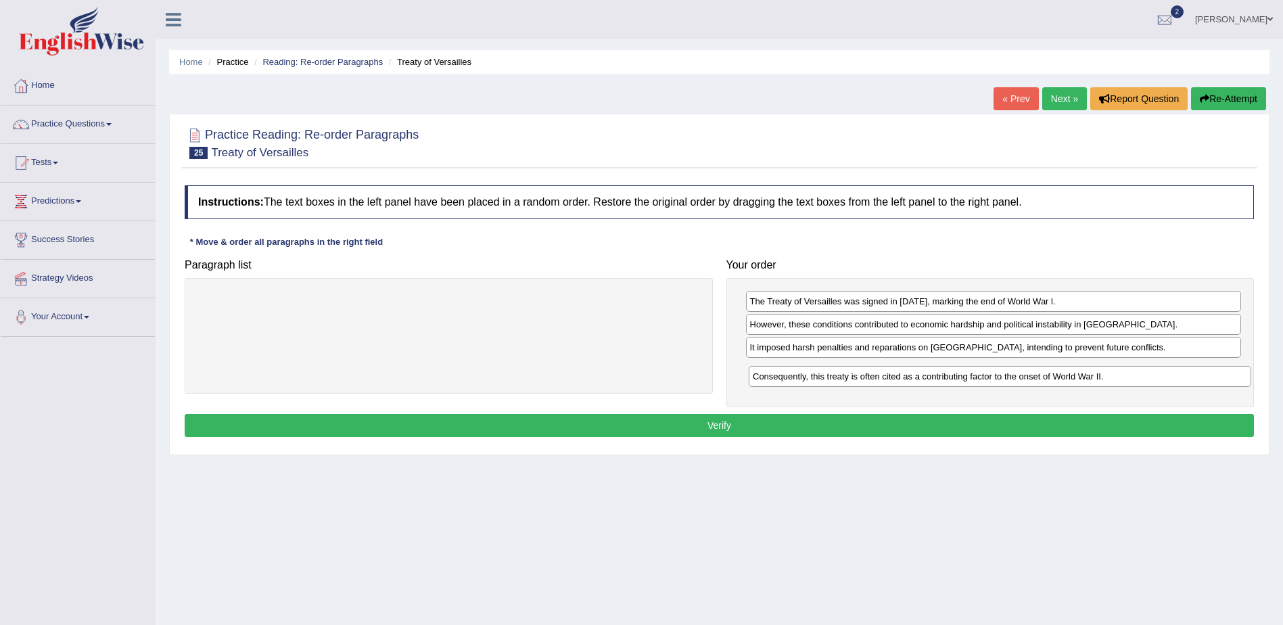
drag, startPoint x: 392, startPoint y: 306, endPoint x: 941, endPoint y: 378, distance: 553.2
click at [941, 379] on div "Consequently, this treaty is often cited as a contributing factor to the onset …" at bounding box center [1000, 376] width 502 height 21
click at [717, 421] on button "Verify" at bounding box center [719, 425] width 1069 height 23
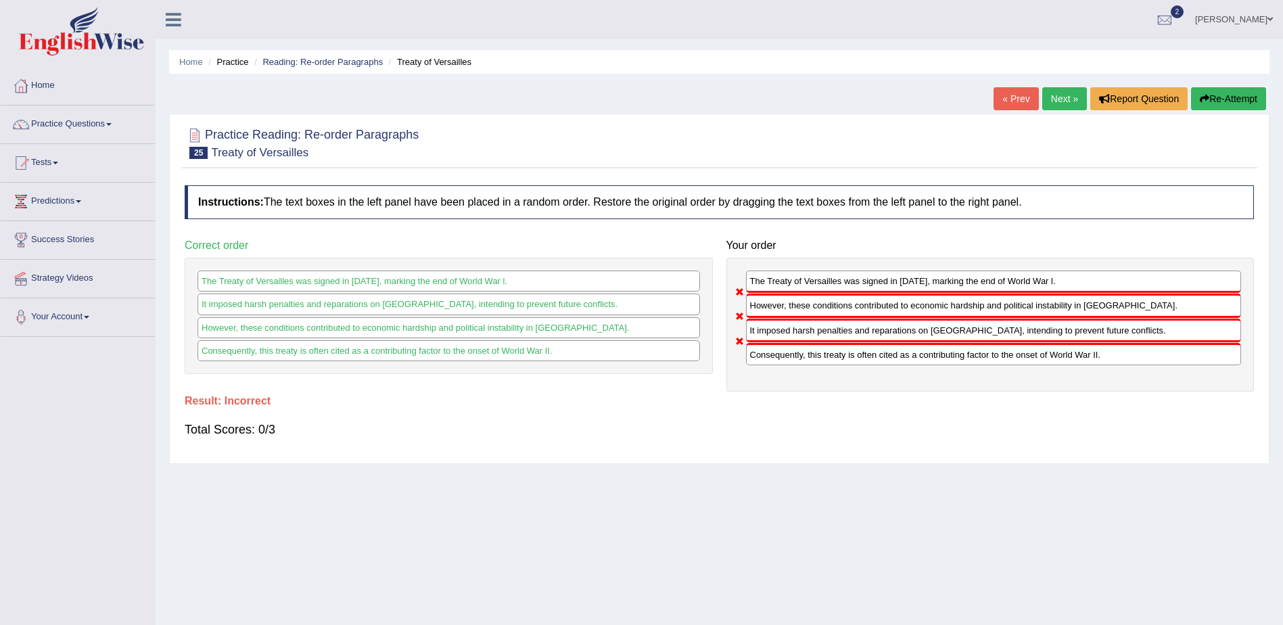
click at [1060, 95] on link "Next »" at bounding box center [1064, 98] width 45 height 23
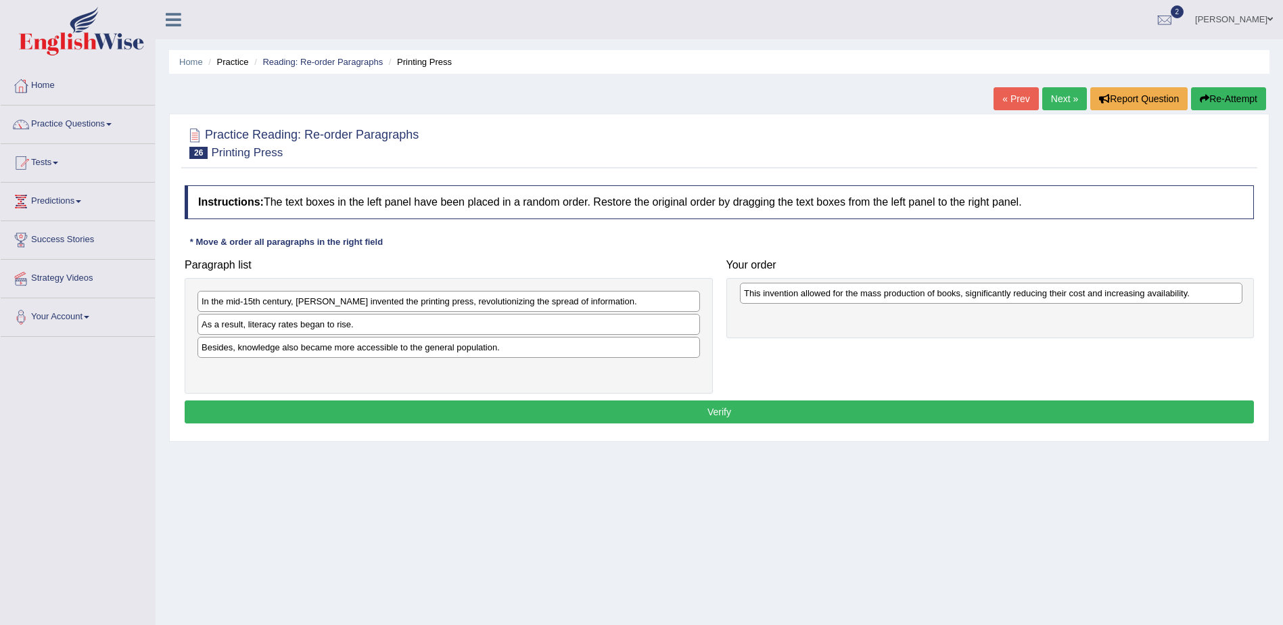
drag, startPoint x: 360, startPoint y: 323, endPoint x: 902, endPoint y: 291, distance: 543.2
click at [902, 291] on div "This invention allowed for the mass production of books, significantly reducing…" at bounding box center [991, 293] width 502 height 21
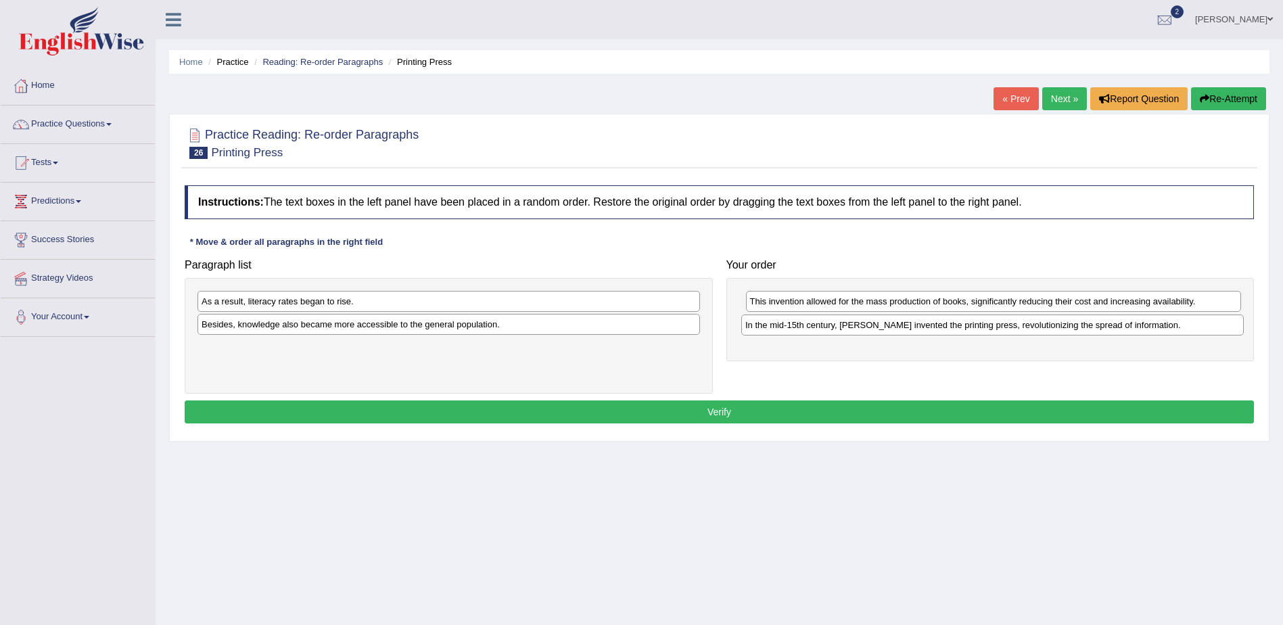
drag, startPoint x: 433, startPoint y: 300, endPoint x: 976, endPoint y: 324, distance: 544.2
click at [976, 324] on div "In the mid-15th century, Johannes Gutenberg invented the printing press, revolu…" at bounding box center [992, 324] width 502 height 21
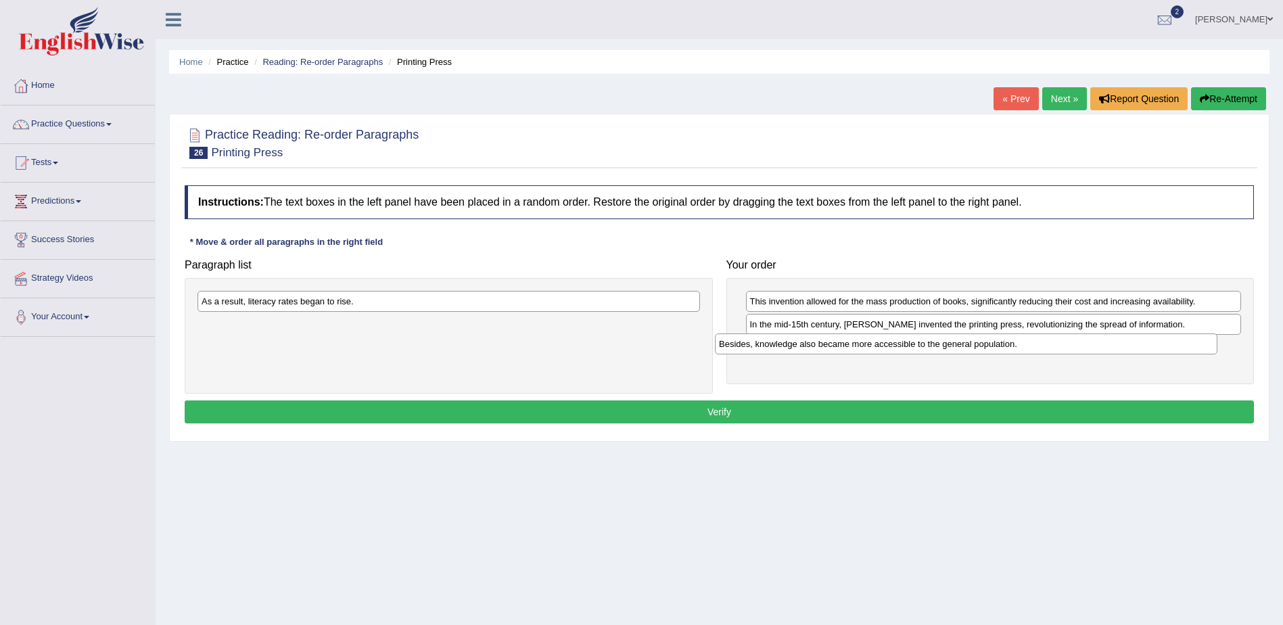
drag, startPoint x: 442, startPoint y: 321, endPoint x: 957, endPoint y: 340, distance: 515.0
click at [957, 340] on div "Besides, knowledge also became more accessible to the general population." at bounding box center [966, 343] width 502 height 21
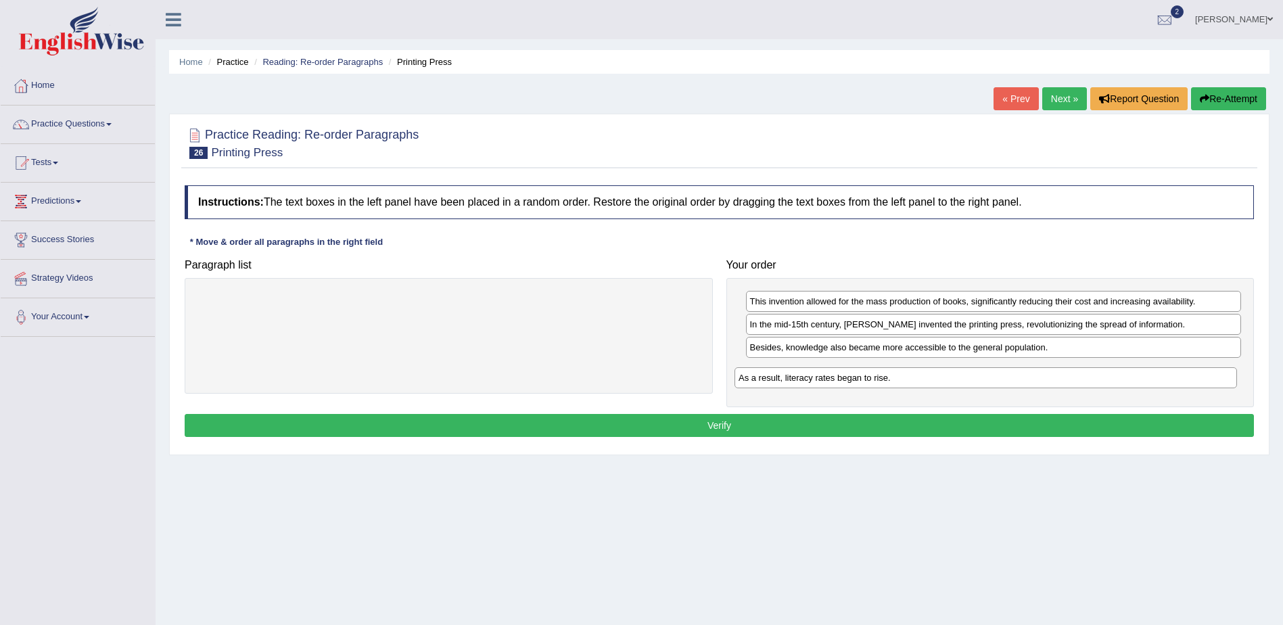
drag, startPoint x: 509, startPoint y: 300, endPoint x: 1046, endPoint y: 373, distance: 542.6
click at [1046, 374] on div "As a result, literacy rates began to rise." at bounding box center [985, 377] width 502 height 21
click at [721, 425] on button "Verify" at bounding box center [719, 425] width 1069 height 23
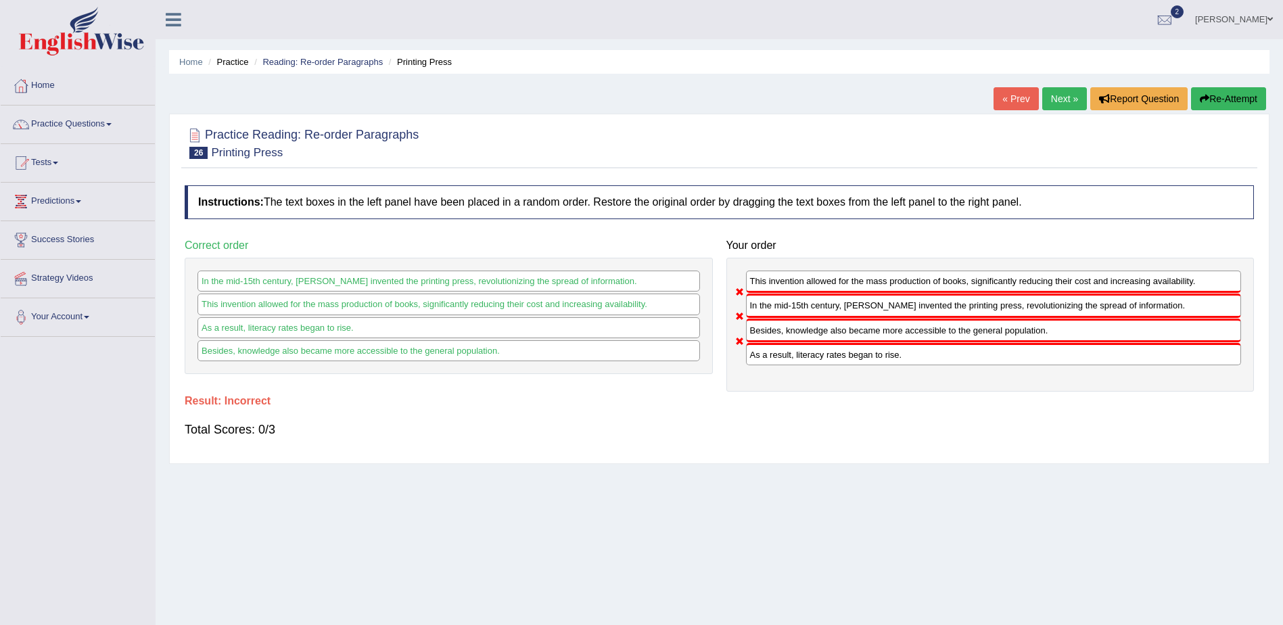
click at [1058, 93] on link "Next »" at bounding box center [1064, 98] width 45 height 23
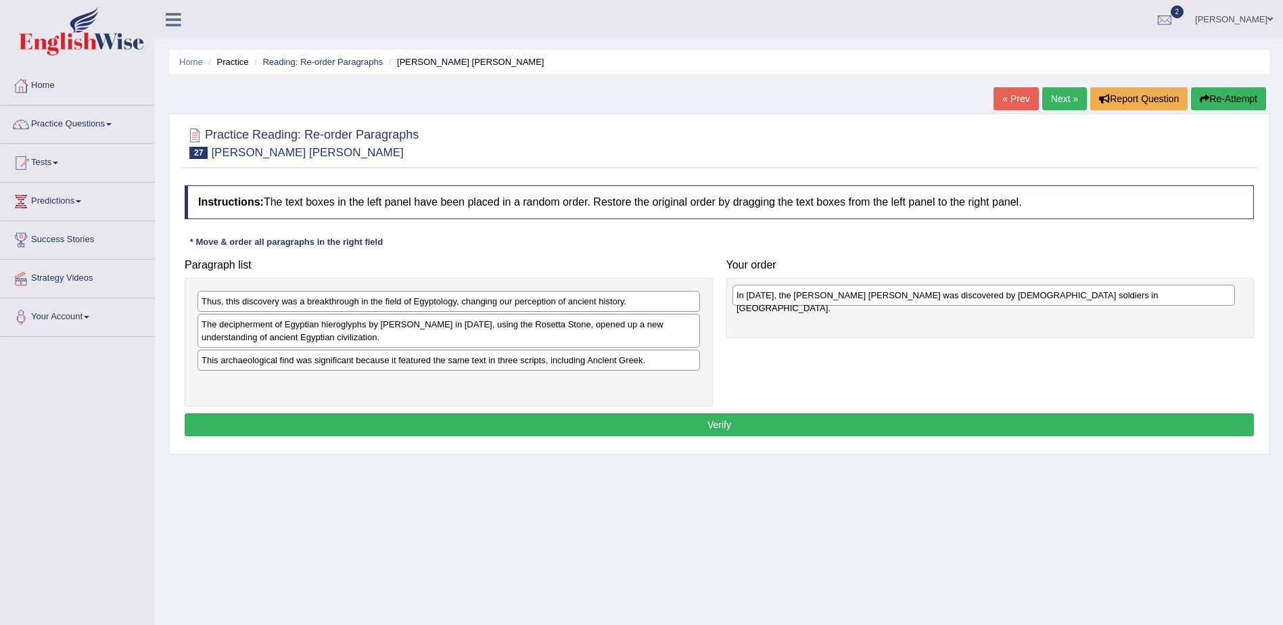
drag, startPoint x: 412, startPoint y: 325, endPoint x: 945, endPoint y: 296, distance: 533.7
click at [945, 296] on div "In [DATE], the [PERSON_NAME] [PERSON_NAME] was discovered by [DEMOGRAPHIC_DATA]…" at bounding box center [983, 295] width 502 height 21
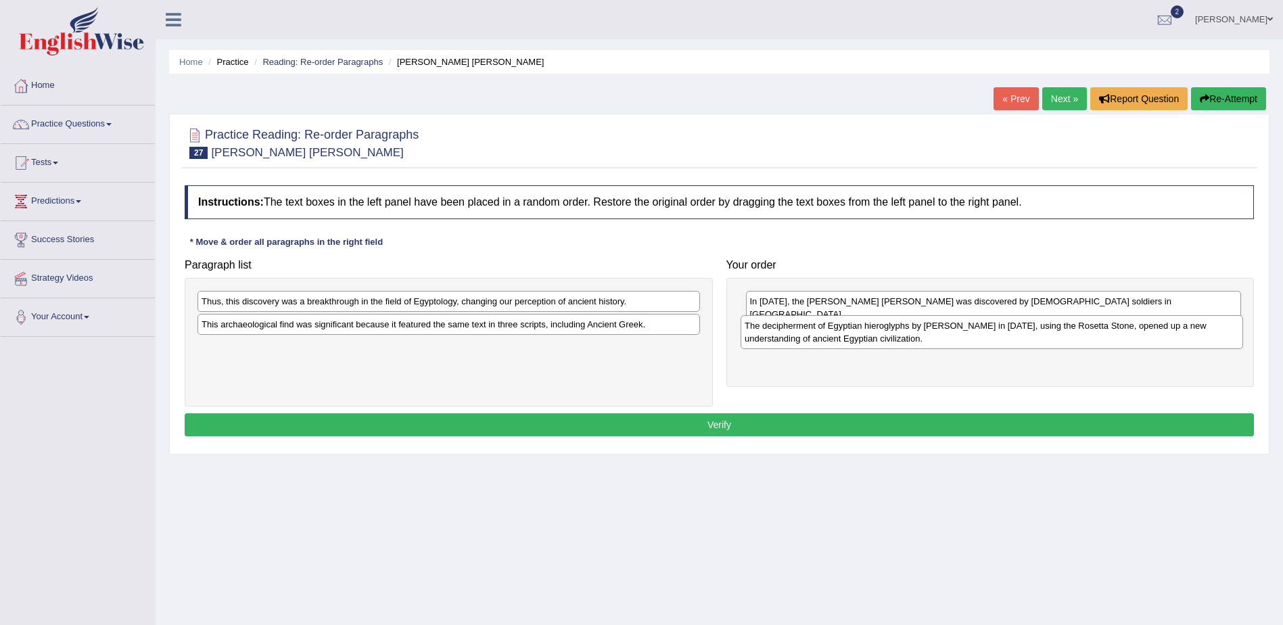
drag, startPoint x: 429, startPoint y: 332, endPoint x: 975, endPoint y: 332, distance: 546.4
click at [972, 333] on div "The decipherment of Egyptian hieroglyphs by [PERSON_NAME] in [DATE], using the …" at bounding box center [991, 332] width 502 height 34
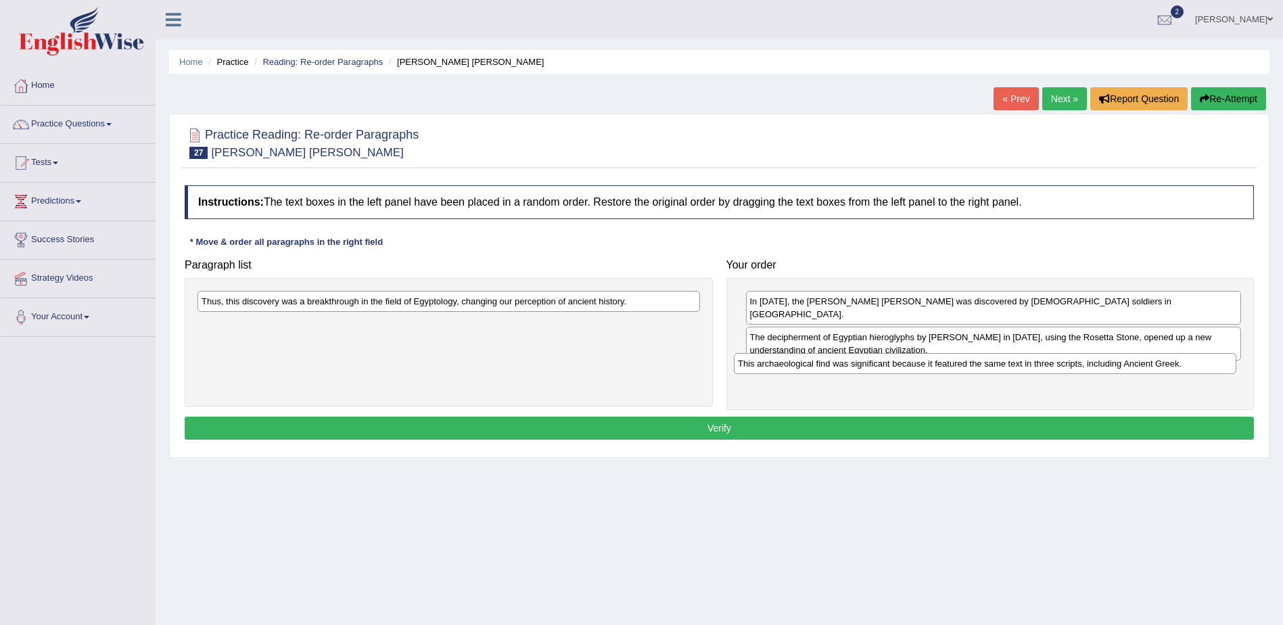
drag, startPoint x: 451, startPoint y: 328, endPoint x: 991, endPoint y: 366, distance: 541.6
click at [991, 366] on div "This archaeological find was significant because it featured the same text in t…" at bounding box center [985, 363] width 502 height 21
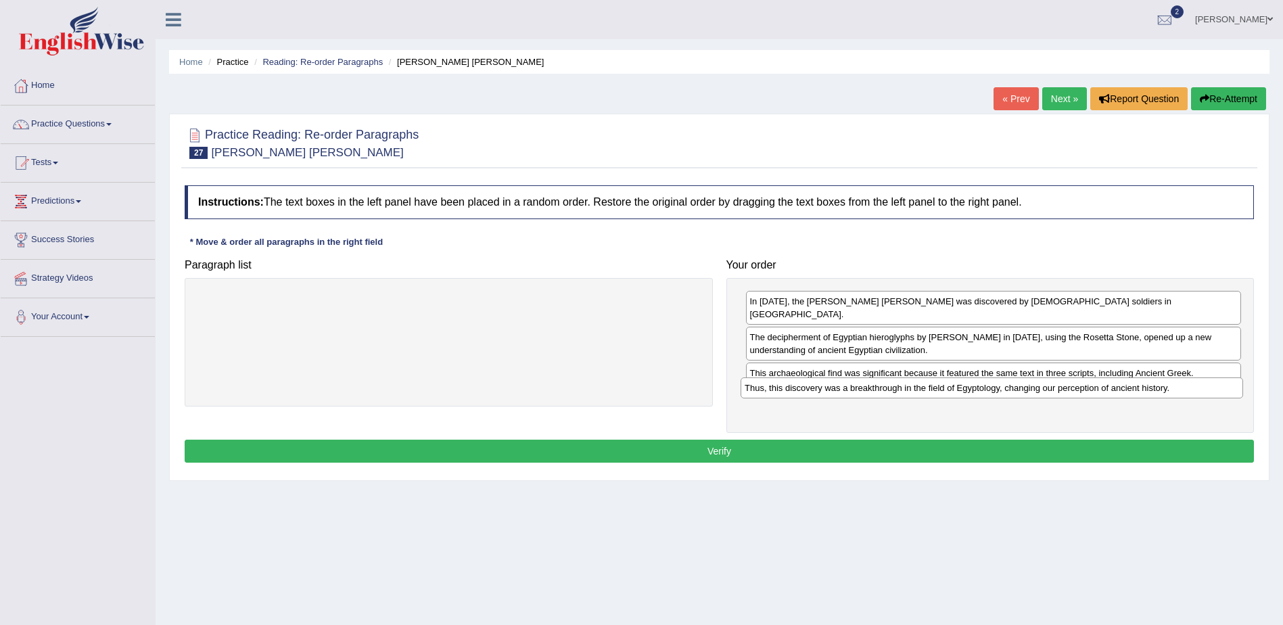
drag, startPoint x: 469, startPoint y: 297, endPoint x: 1012, endPoint y: 383, distance: 549.9
click at [1012, 383] on div "Thus, this discovery was a breakthrough in the field of Egyptology, changing ou…" at bounding box center [991, 387] width 502 height 21
click at [723, 440] on button "Verify" at bounding box center [719, 451] width 1069 height 23
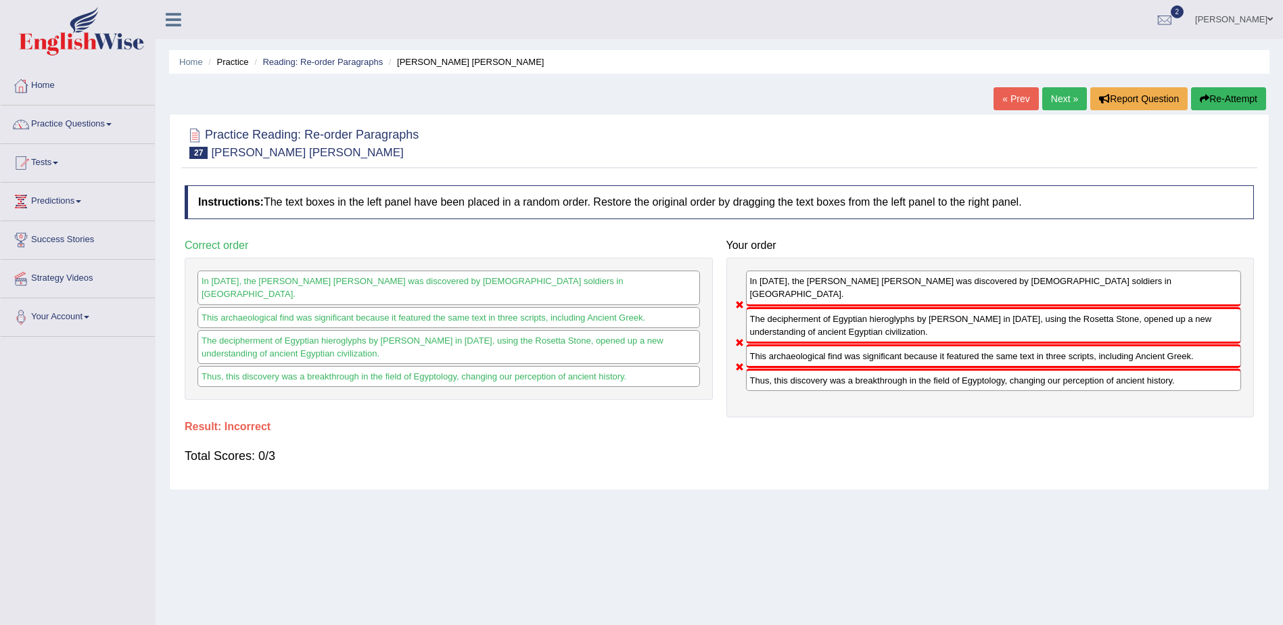
click at [1060, 92] on link "Next »" at bounding box center [1064, 98] width 45 height 23
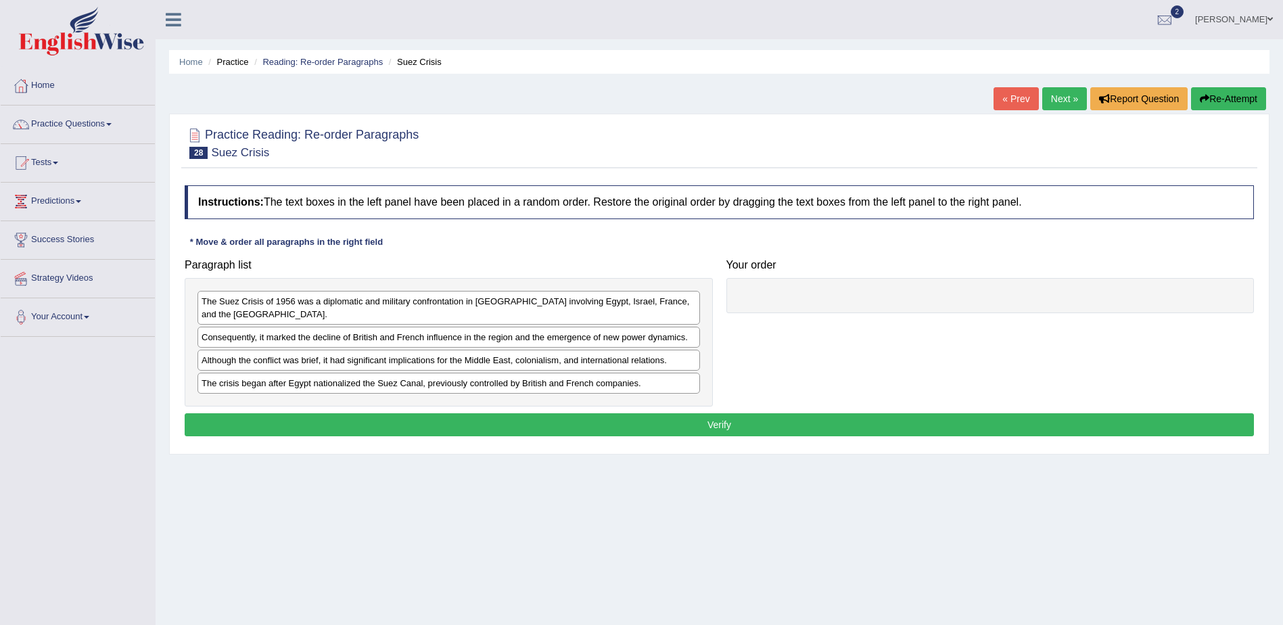
drag, startPoint x: 412, startPoint y: 395, endPoint x: 401, endPoint y: 362, distance: 34.9
click at [483, 367] on div "The Suez Crisis of 1956 was a diplomatic and military confrontation in Egypt in…" at bounding box center [449, 342] width 528 height 129
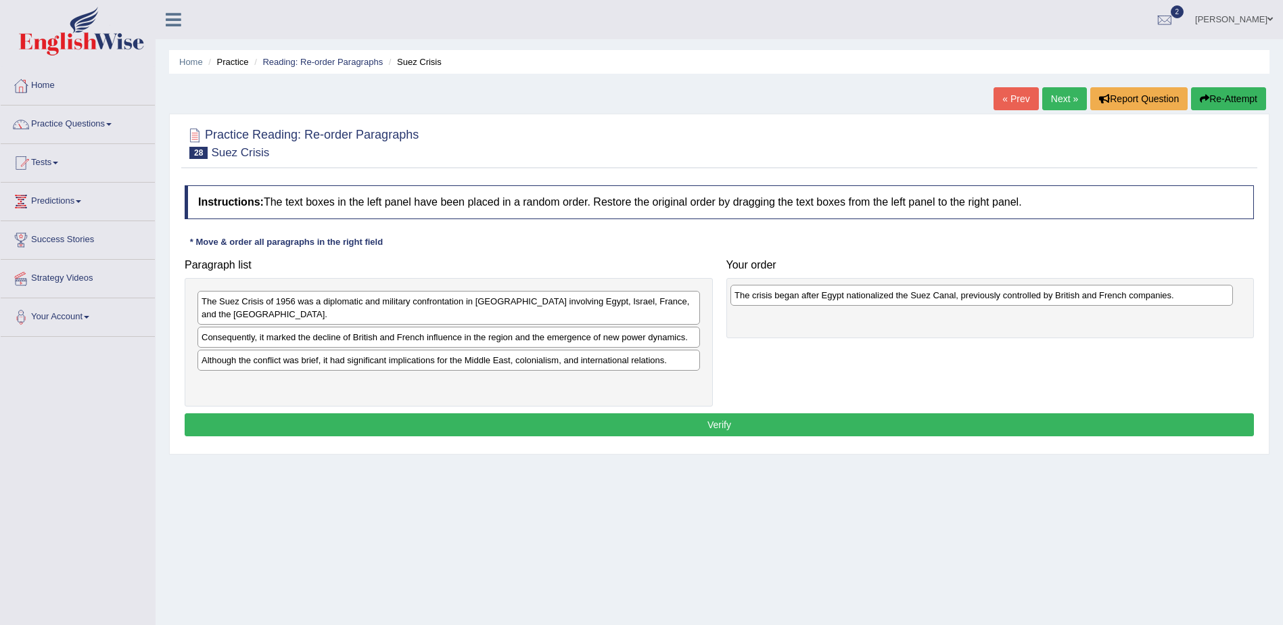
drag, startPoint x: 379, startPoint y: 385, endPoint x: 908, endPoint y: 296, distance: 537.0
click at [911, 297] on div "The crisis began after Egypt nationalized the Suez Canal, previously controlled…" at bounding box center [981, 295] width 502 height 21
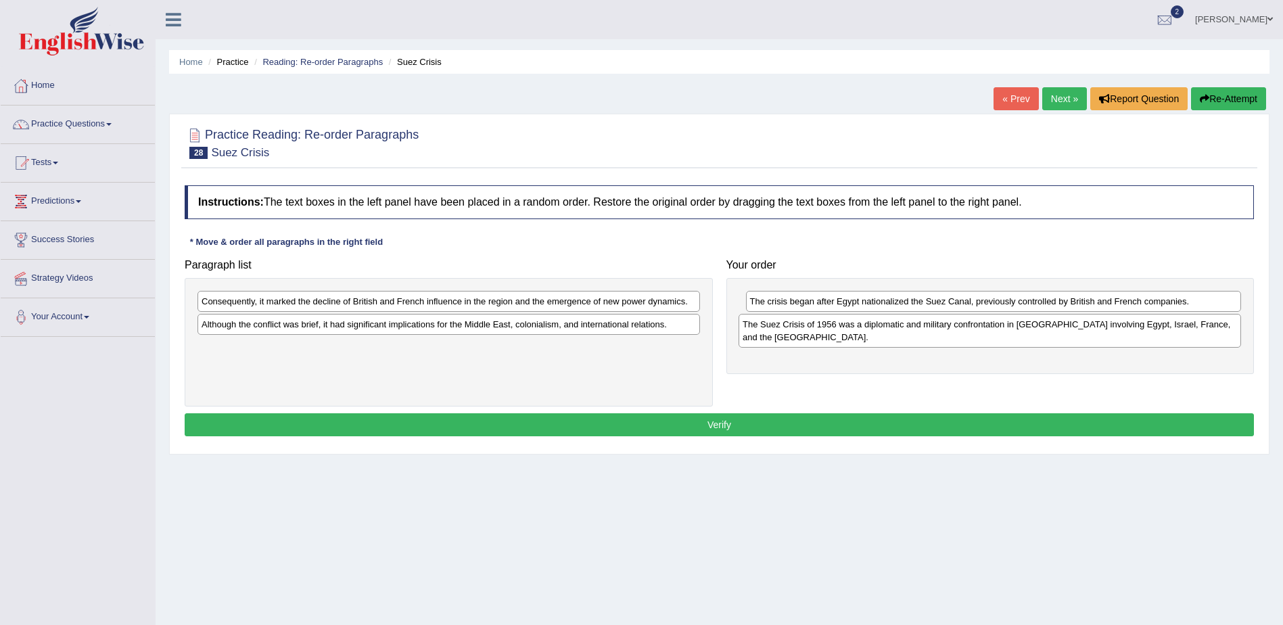
drag, startPoint x: 340, startPoint y: 308, endPoint x: 881, endPoint y: 331, distance: 541.5
click at [881, 331] on div "The Suez Crisis of 1956 was a diplomatic and military confrontation in Egypt in…" at bounding box center [989, 331] width 502 height 34
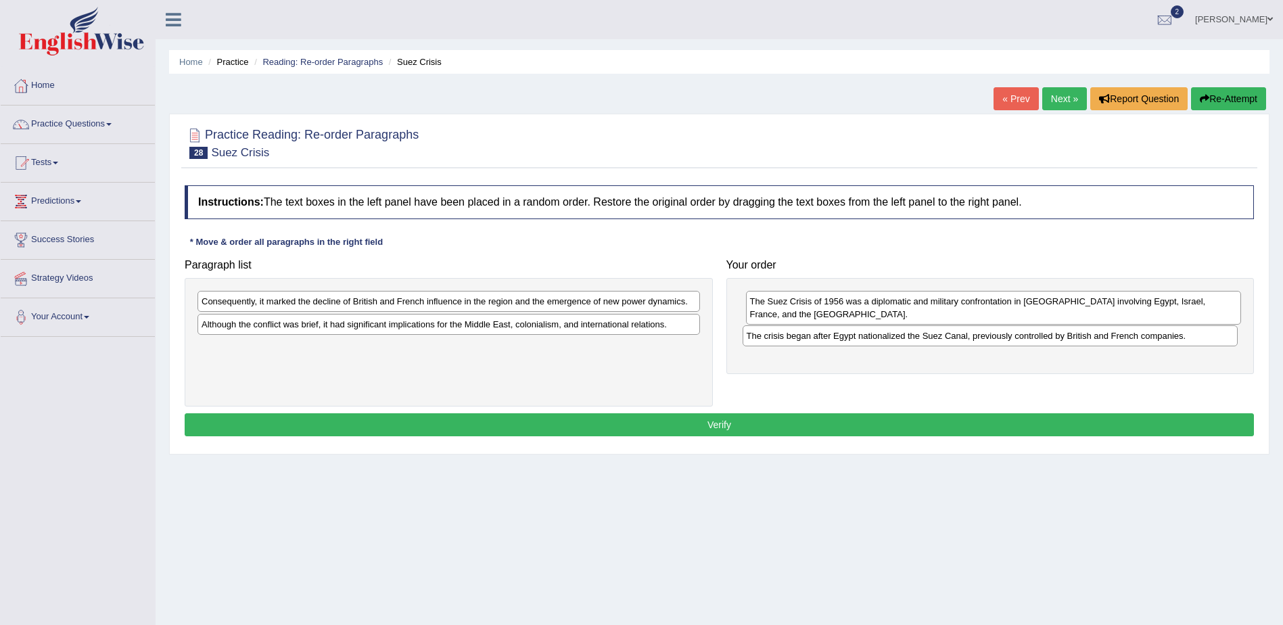
drag, startPoint x: 871, startPoint y: 306, endPoint x: 868, endPoint y: 337, distance: 30.6
click at [868, 339] on div "The crisis began after Egypt nationalized the Suez Canal, previously controlled…" at bounding box center [990, 335] width 496 height 21
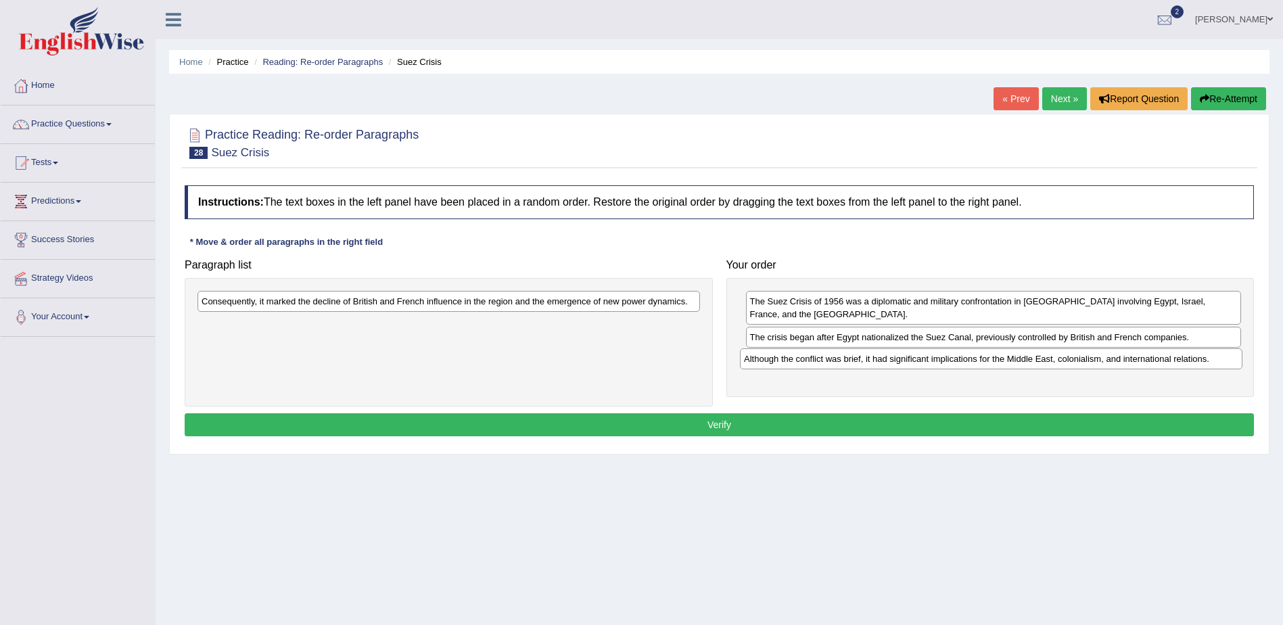
drag, startPoint x: 346, startPoint y: 329, endPoint x: 888, endPoint y: 363, distance: 543.4
click at [888, 363] on div "Although the conflict was brief, it had significant implications for the Middle…" at bounding box center [991, 358] width 502 height 21
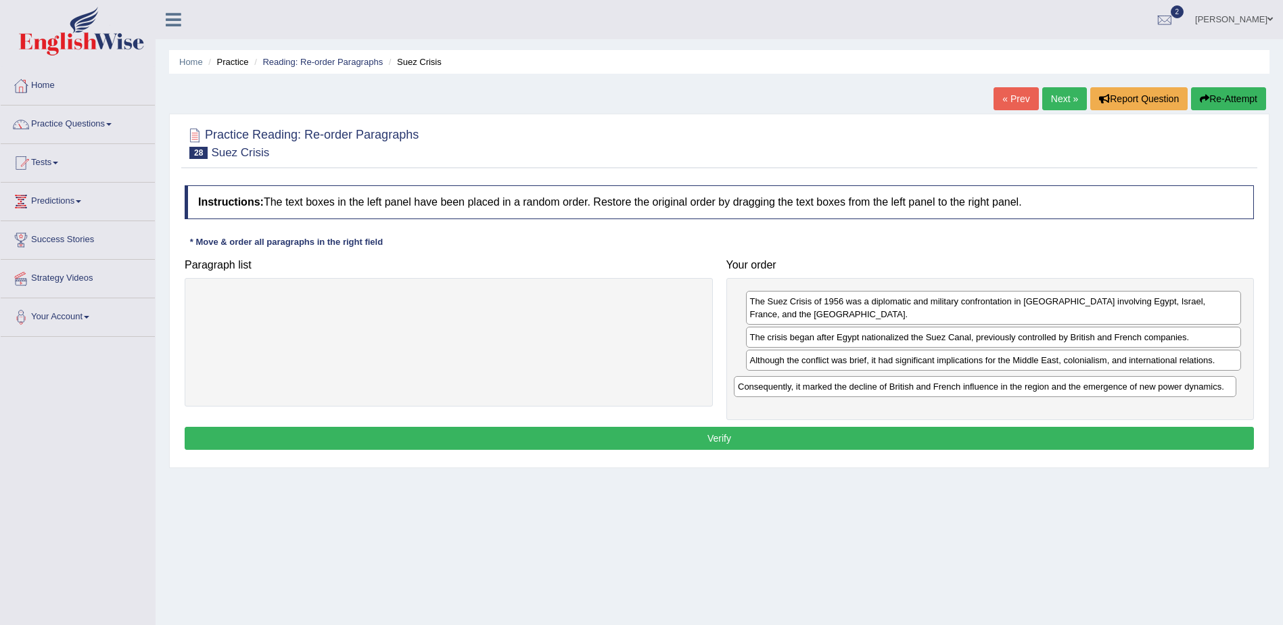
drag, startPoint x: 370, startPoint y: 307, endPoint x: 909, endPoint y: 389, distance: 545.1
click at [909, 389] on div "Consequently, it marked the decline of British and French influence in the regi…" at bounding box center [985, 386] width 502 height 21
click at [709, 433] on button "Verify" at bounding box center [719, 438] width 1069 height 23
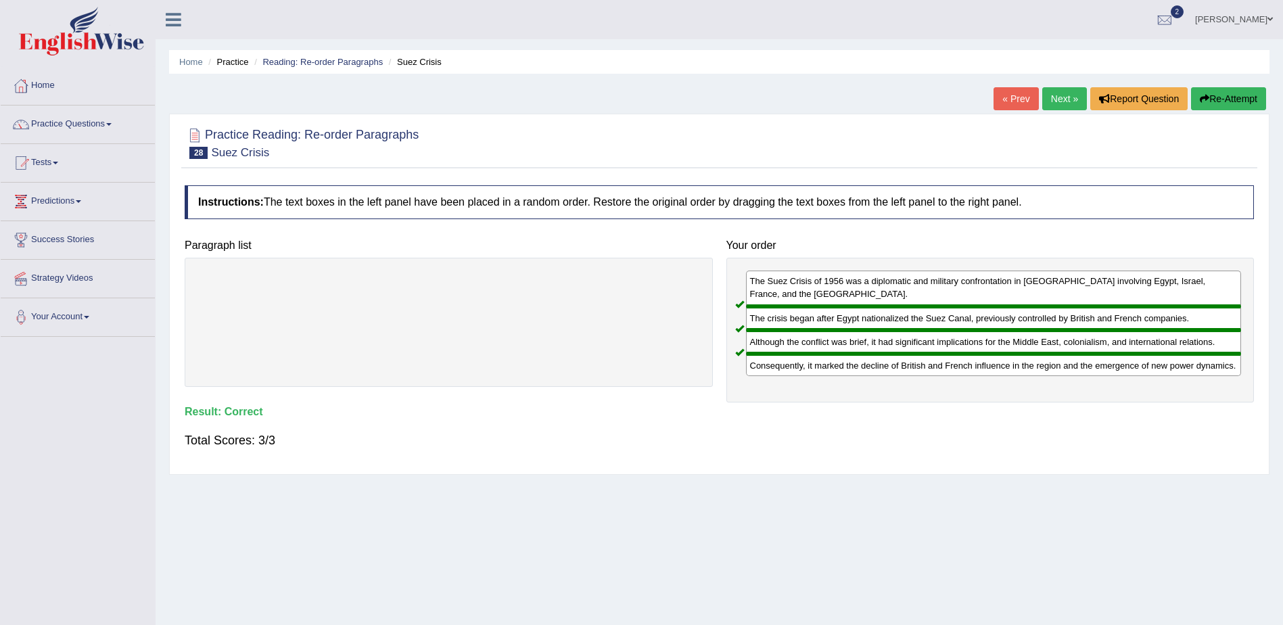
click at [1055, 100] on link "Next »" at bounding box center [1064, 98] width 45 height 23
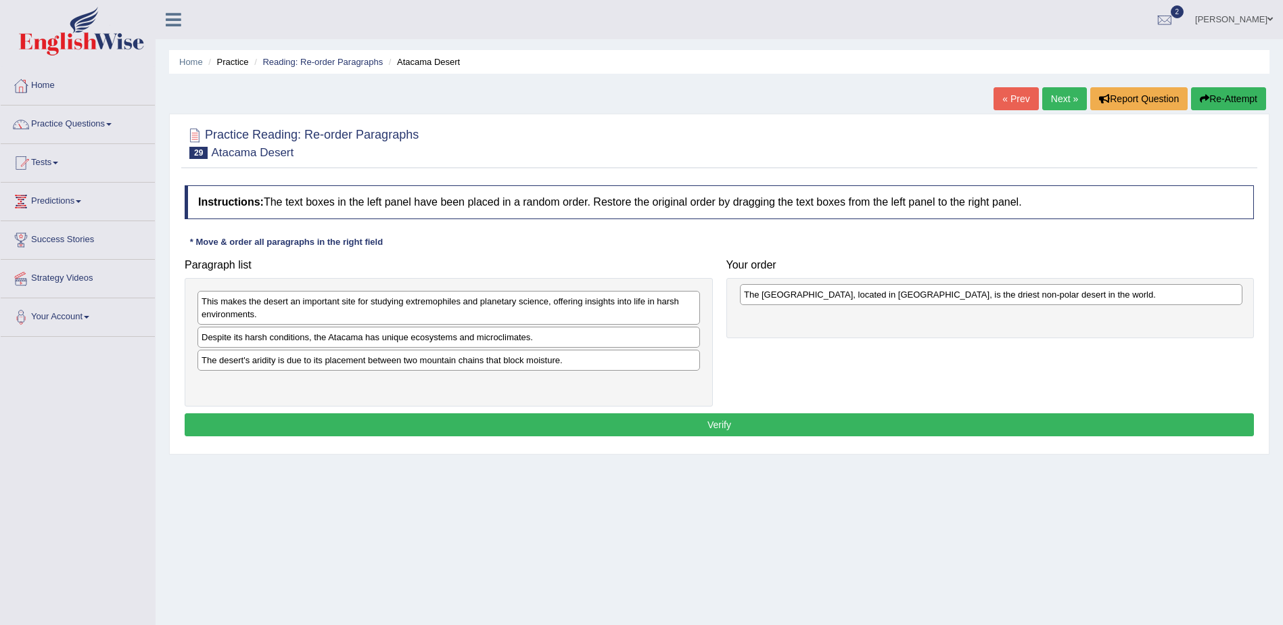
drag, startPoint x: 344, startPoint y: 363, endPoint x: 875, endPoint y: 296, distance: 535.0
click at [875, 296] on div "The [GEOGRAPHIC_DATA], located in [GEOGRAPHIC_DATA], is the driest non-polar de…" at bounding box center [991, 294] width 502 height 21
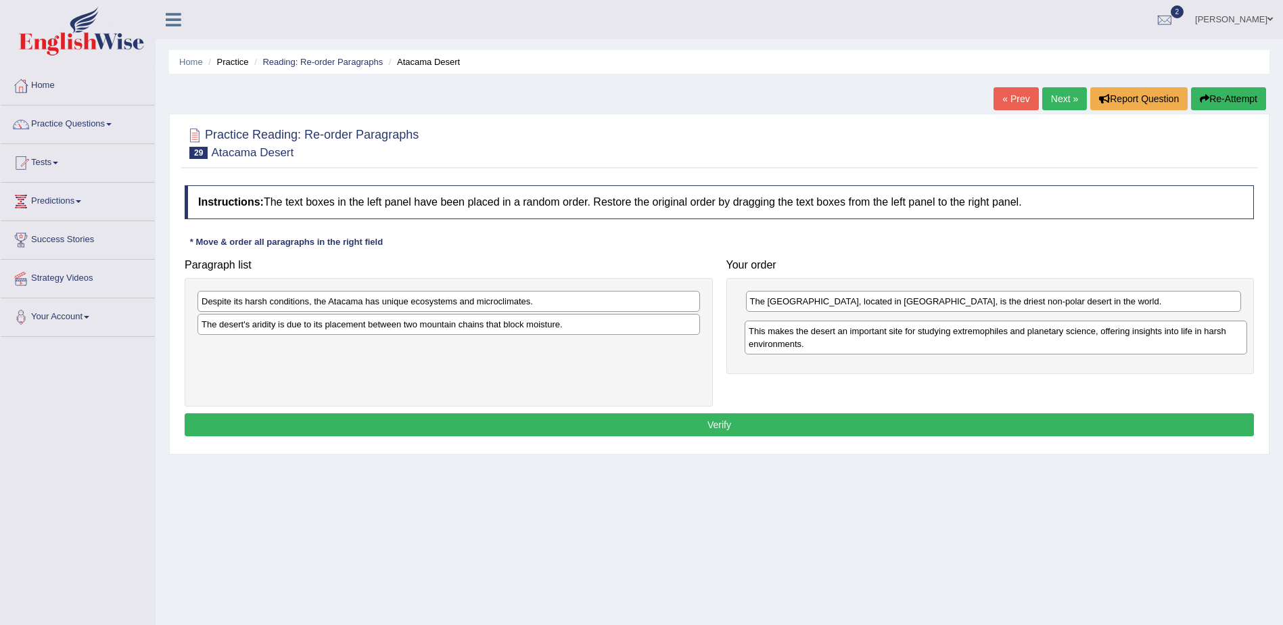
drag, startPoint x: 344, startPoint y: 310, endPoint x: 888, endPoint y: 338, distance: 545.1
click at [889, 339] on div "This makes the desert an important site for studying extremophiles and planetar…" at bounding box center [996, 338] width 502 height 34
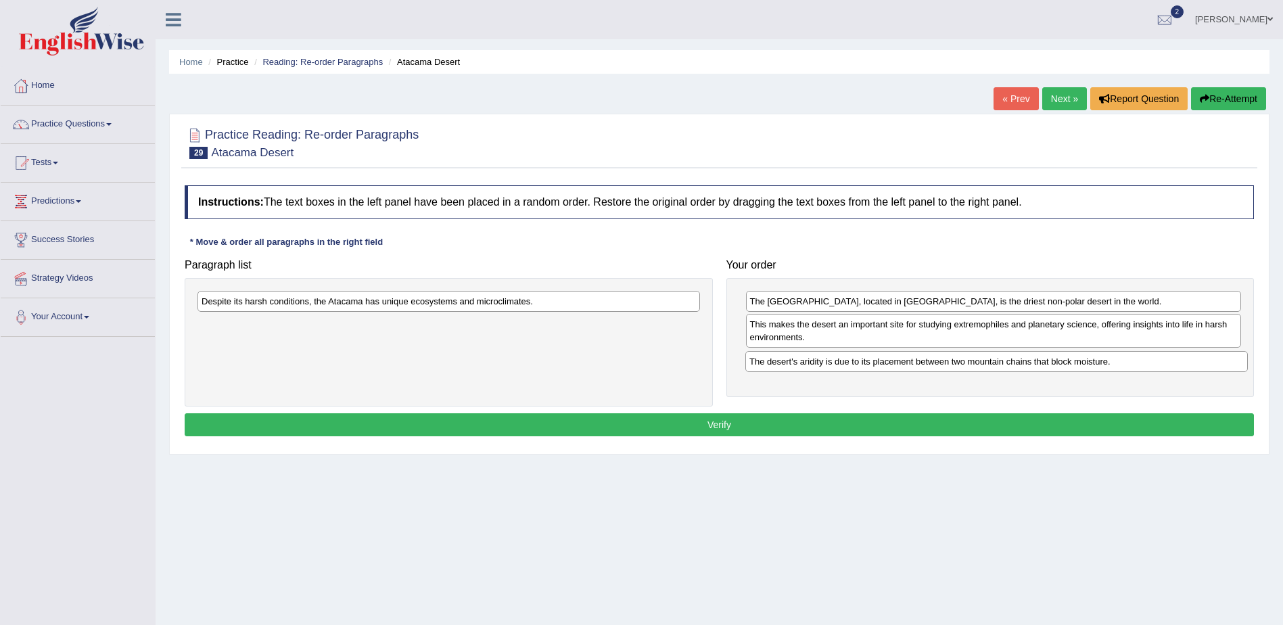
drag, startPoint x: 364, startPoint y: 333, endPoint x: 888, endPoint y: 367, distance: 524.5
click at [888, 368] on div "The desert's aridity is due to its placement between two mountain chains that b…" at bounding box center [996, 361] width 502 height 21
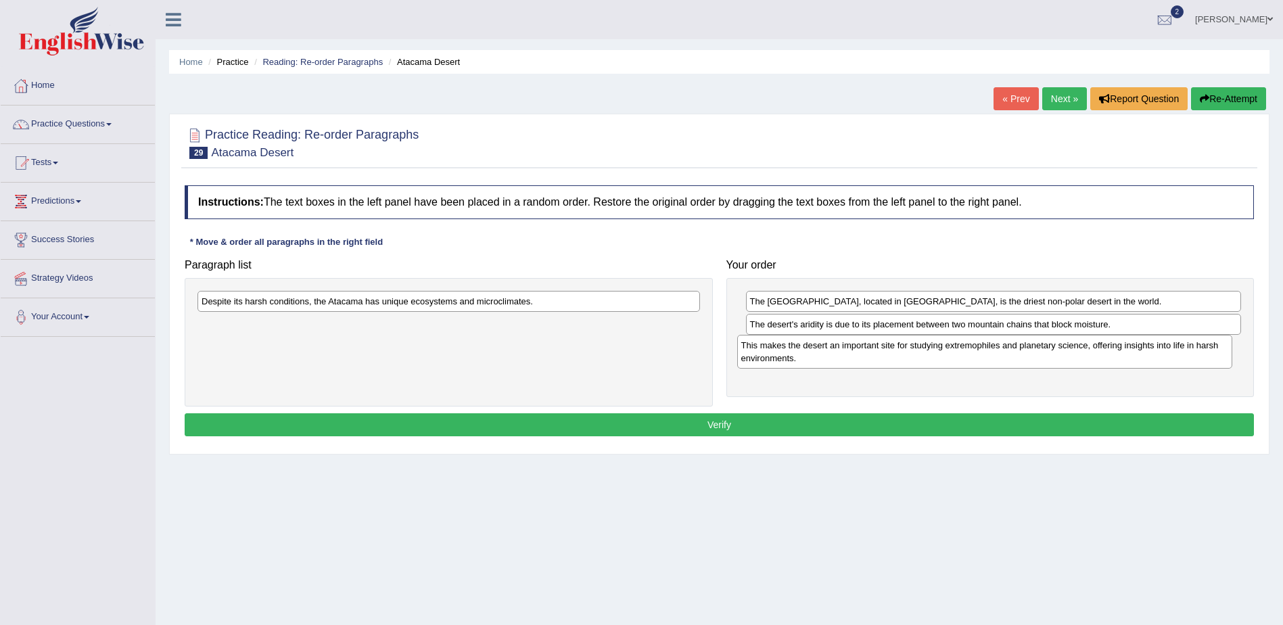
drag, startPoint x: 781, startPoint y: 333, endPoint x: 772, endPoint y: 354, distance: 22.7
click at [772, 354] on div "This makes the desert an important site for studying extremophiles and planetar…" at bounding box center [985, 352] width 496 height 34
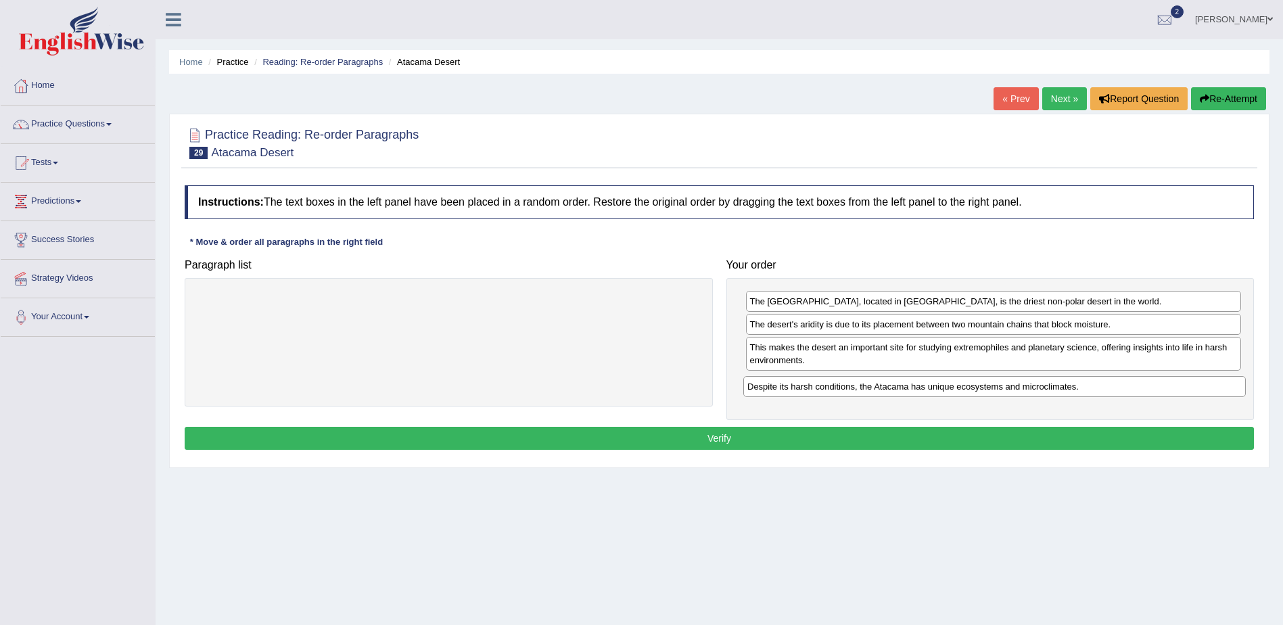
drag, startPoint x: 474, startPoint y: 304, endPoint x: 1020, endPoint y: 388, distance: 552.1
click at [1020, 389] on div "Despite its harsh conditions, the Atacama has unique ecosystems and microclimat…" at bounding box center [994, 386] width 502 height 21
click at [720, 431] on button "Verify" at bounding box center [719, 438] width 1069 height 23
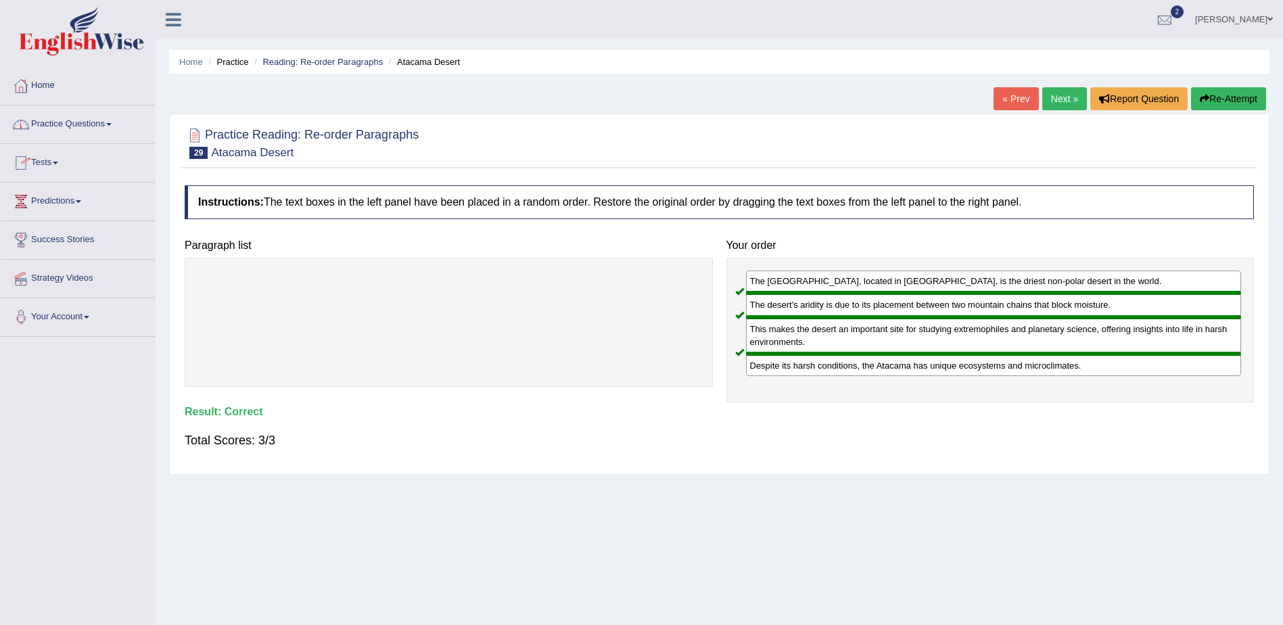
click at [42, 84] on link "Home" at bounding box center [78, 84] width 154 height 34
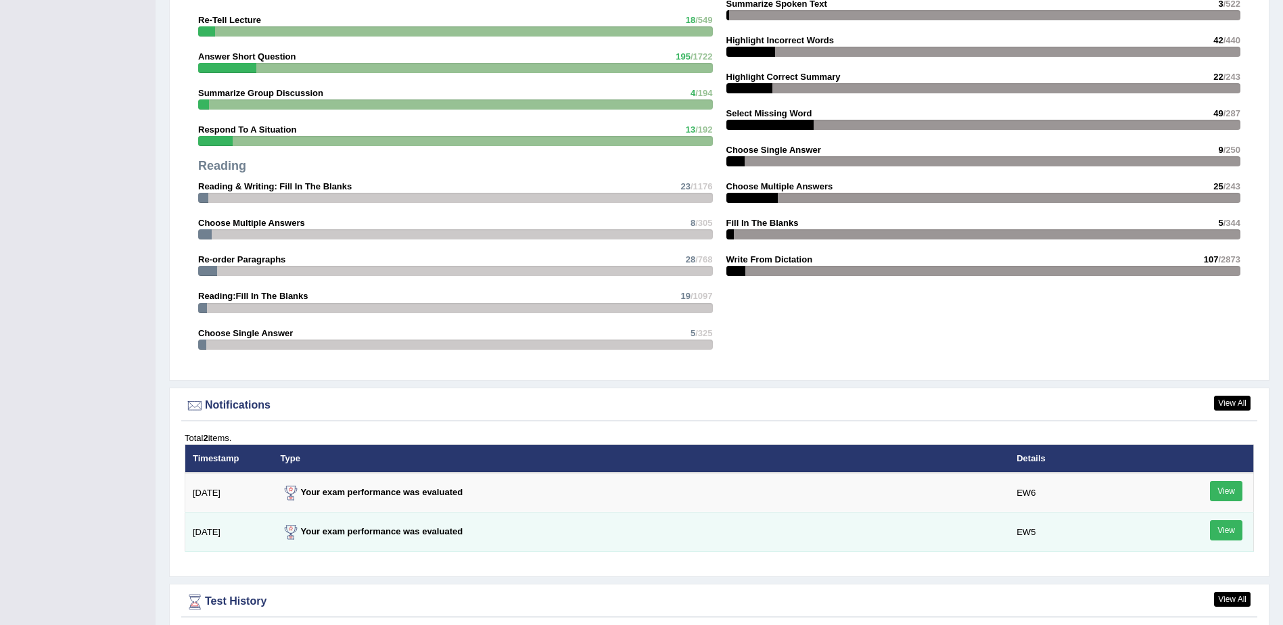
scroll to position [1420, 0]
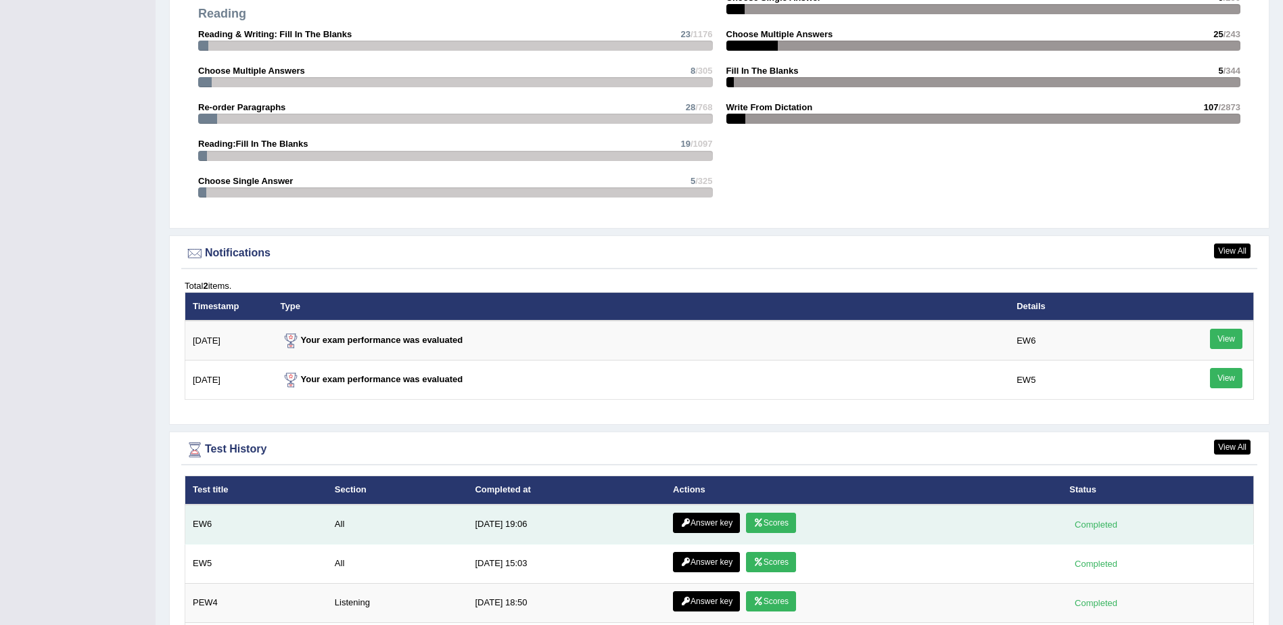
click at [709, 523] on link "Answer key" at bounding box center [706, 523] width 67 height 20
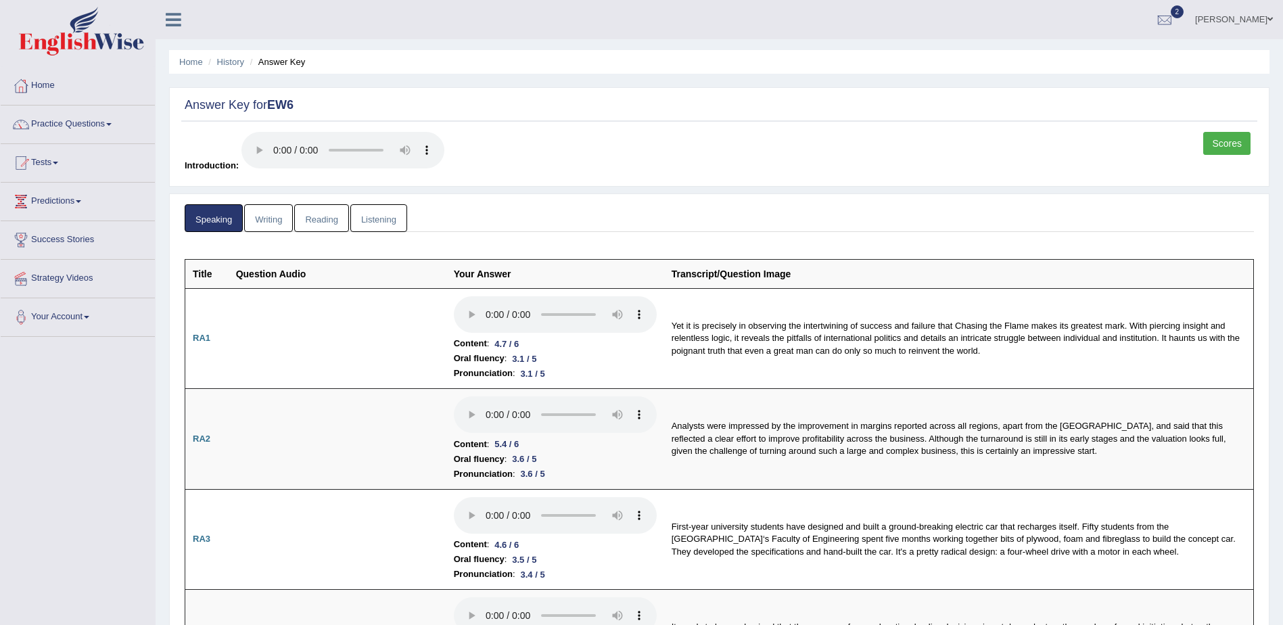
click at [327, 221] on link "Reading" at bounding box center [321, 218] width 54 height 28
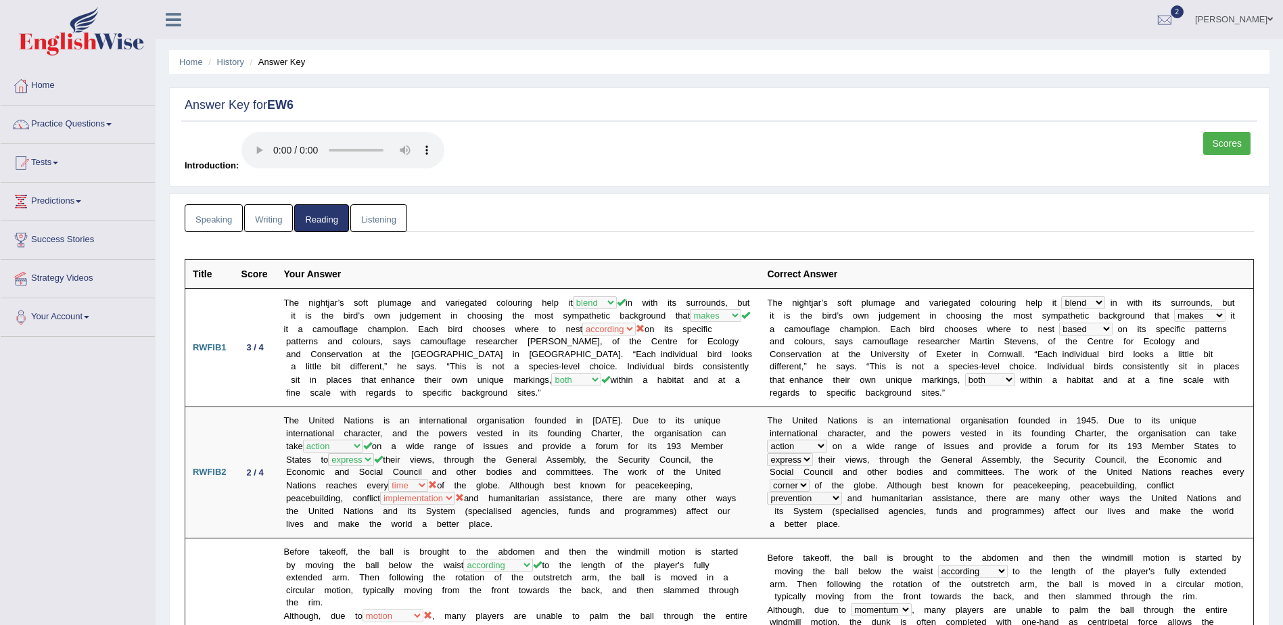
click at [373, 220] on link "Listening" at bounding box center [378, 218] width 57 height 28
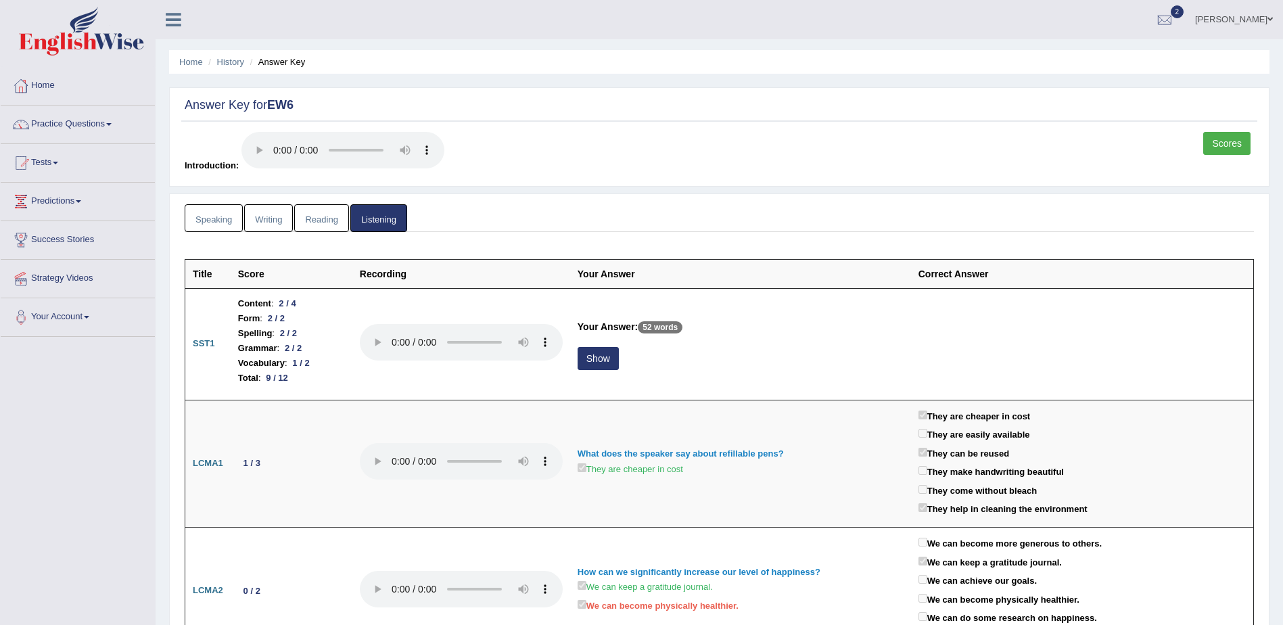
click at [37, 86] on link "Home" at bounding box center [78, 84] width 154 height 34
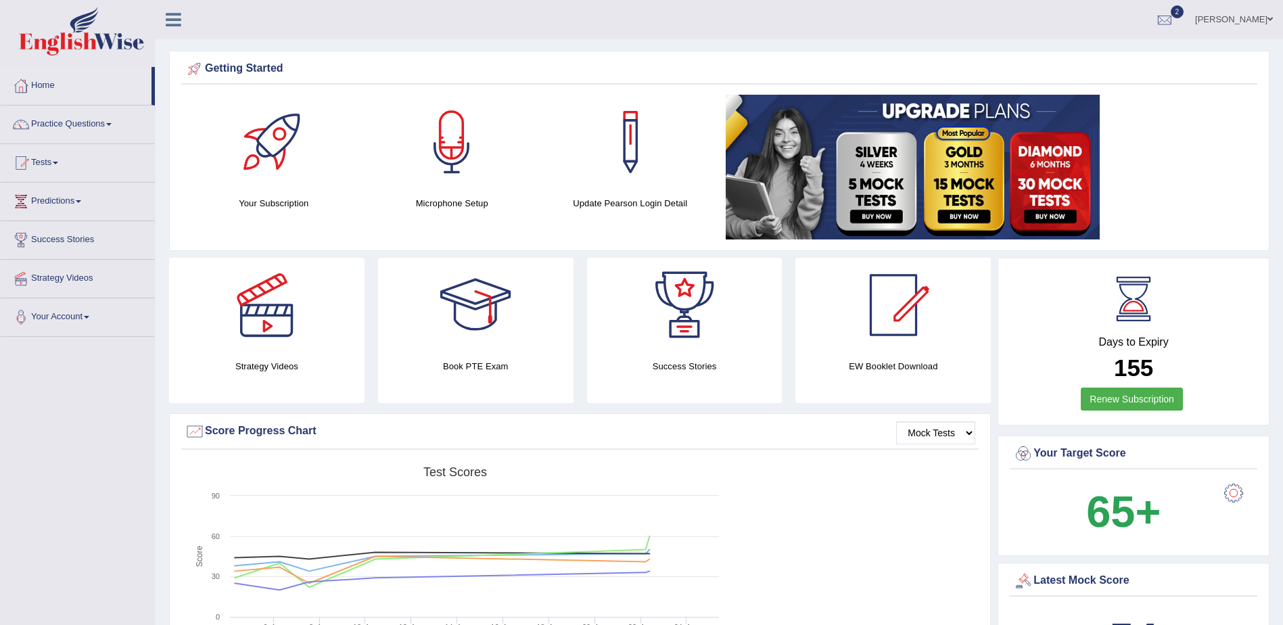
click at [58, 162] on span at bounding box center [55, 163] width 5 height 3
click at [60, 215] on link "Take Mock Test" at bounding box center [88, 218] width 126 height 24
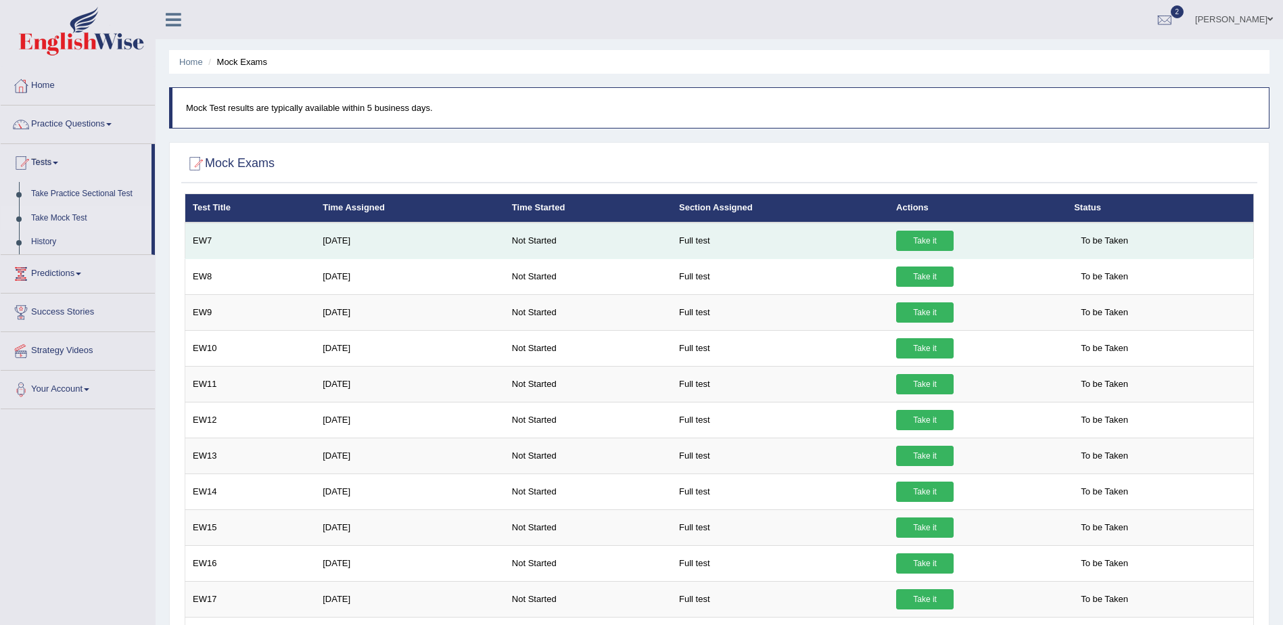
click at [918, 238] on link "Take it" at bounding box center [924, 241] width 57 height 20
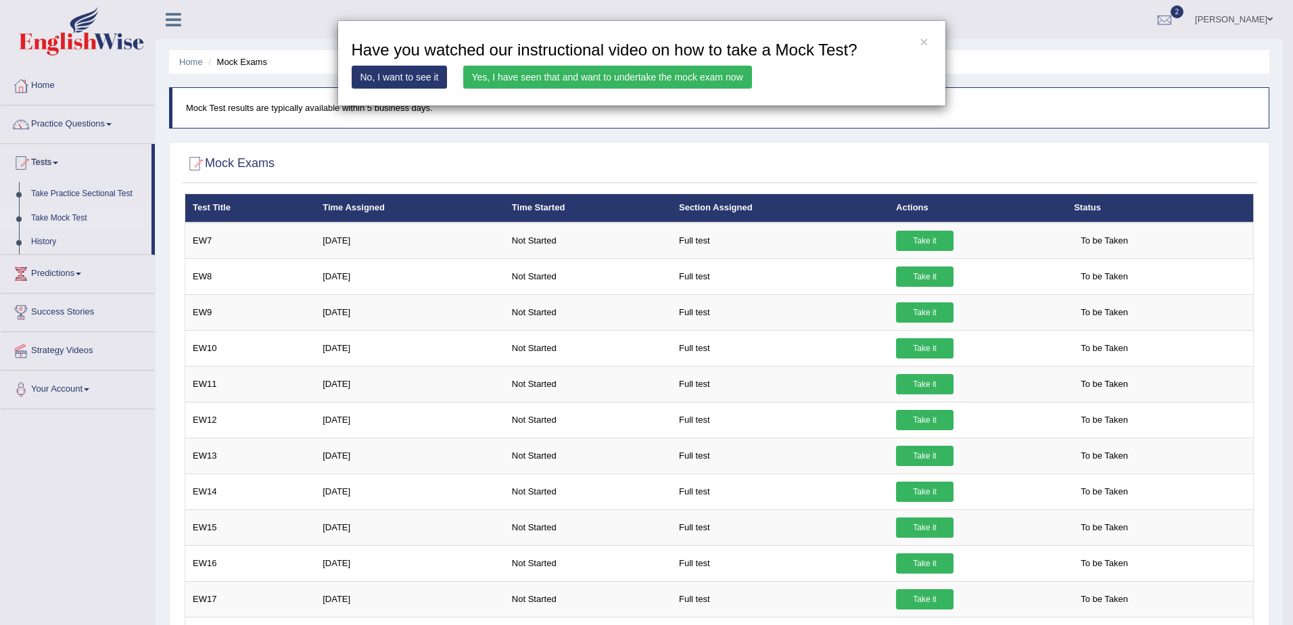
click at [587, 76] on link "Yes, I have seen that and want to undertake the mock exam now" at bounding box center [607, 77] width 289 height 23
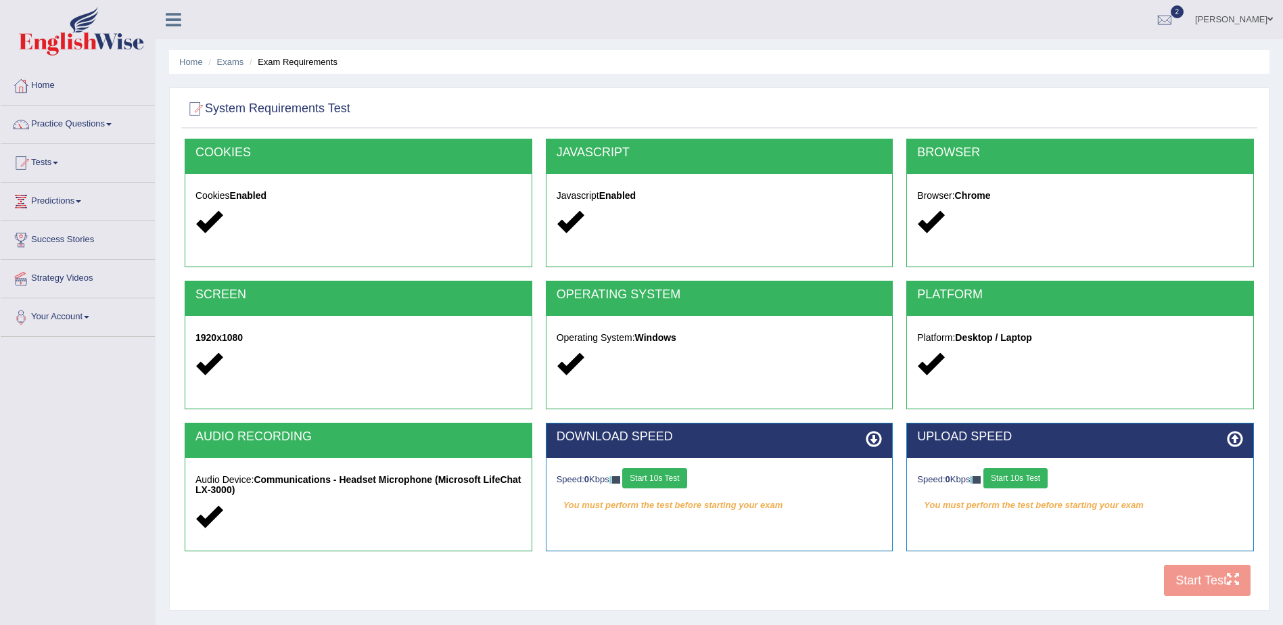
click at [664, 481] on button "Start 10s Test" at bounding box center [654, 478] width 64 height 20
click at [1032, 479] on button "Start 10s Test" at bounding box center [1015, 478] width 64 height 20
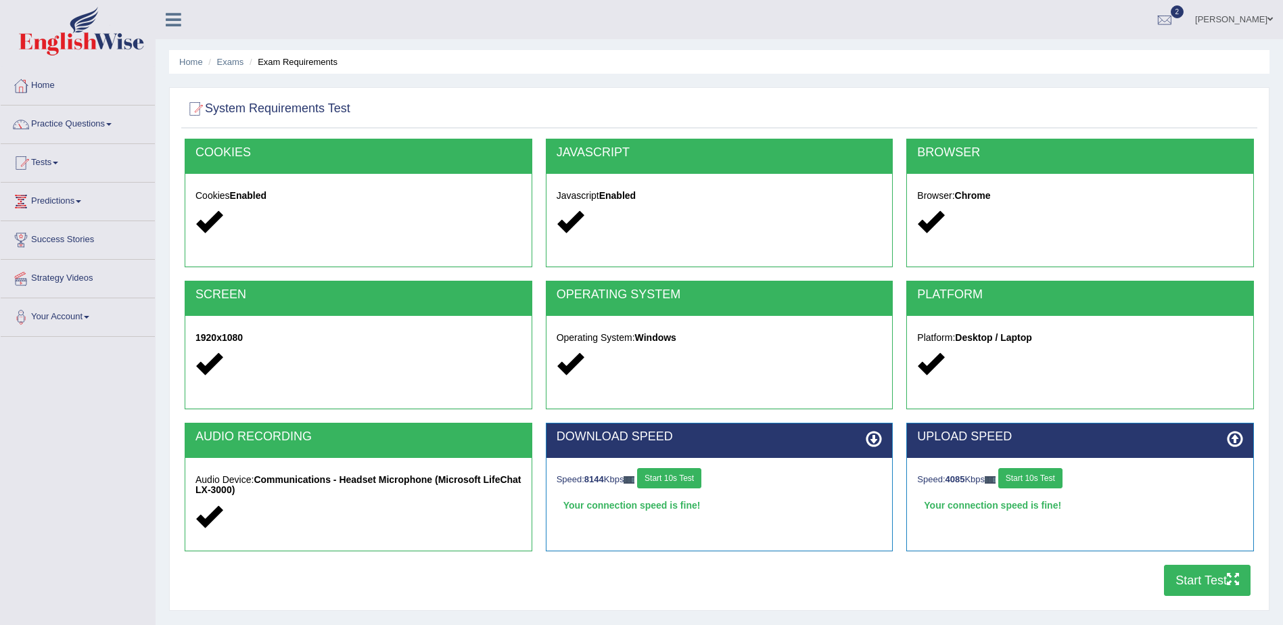
click at [1183, 589] on button "Start Test" at bounding box center [1207, 580] width 87 height 31
